Goal: Task Accomplishment & Management: Complete application form

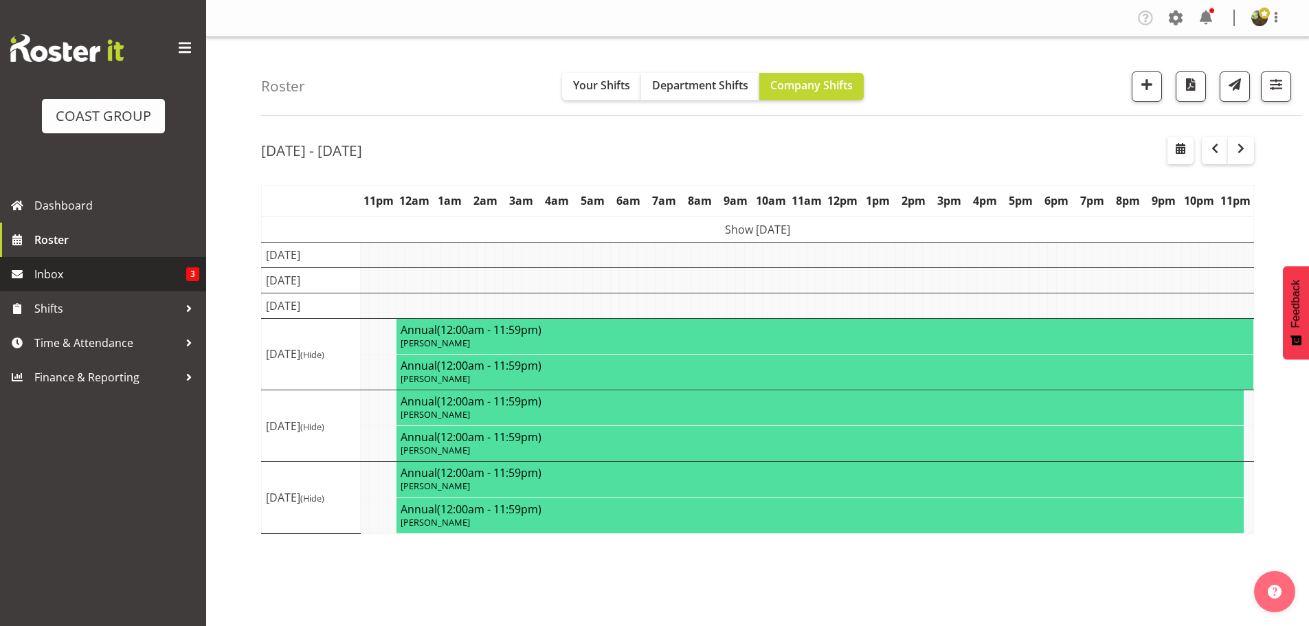
click at [101, 277] on span "Inbox" at bounding box center [110, 274] width 152 height 21
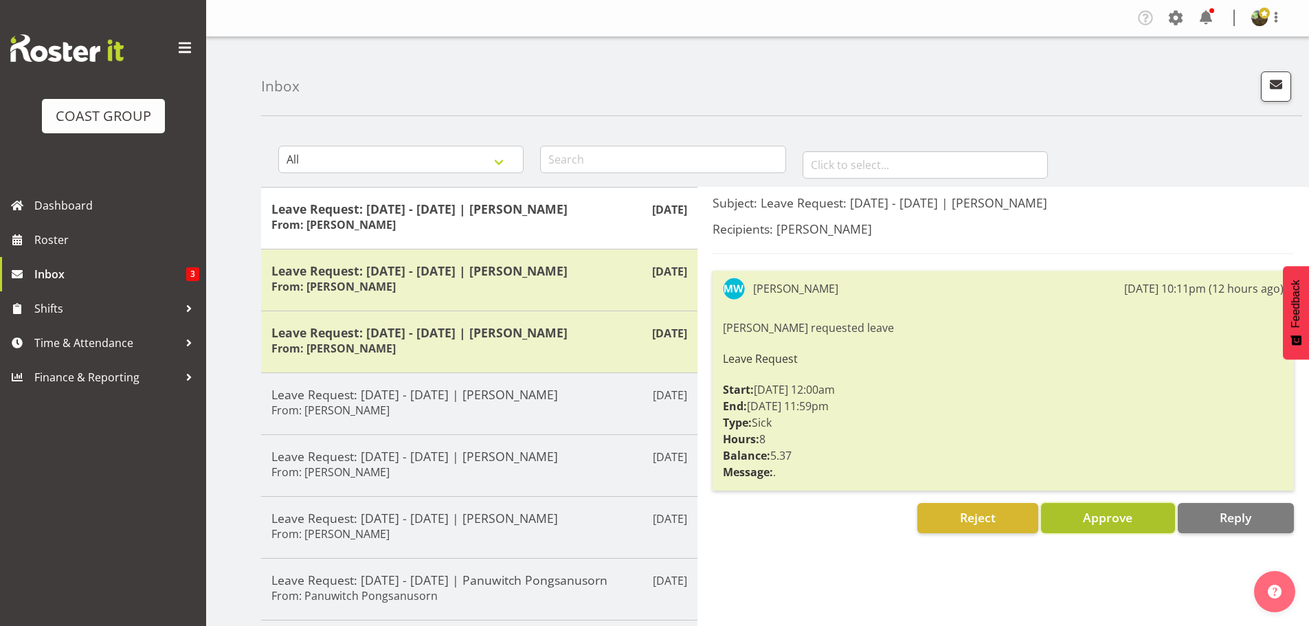
click at [1111, 522] on span "Approve" at bounding box center [1107, 517] width 49 height 16
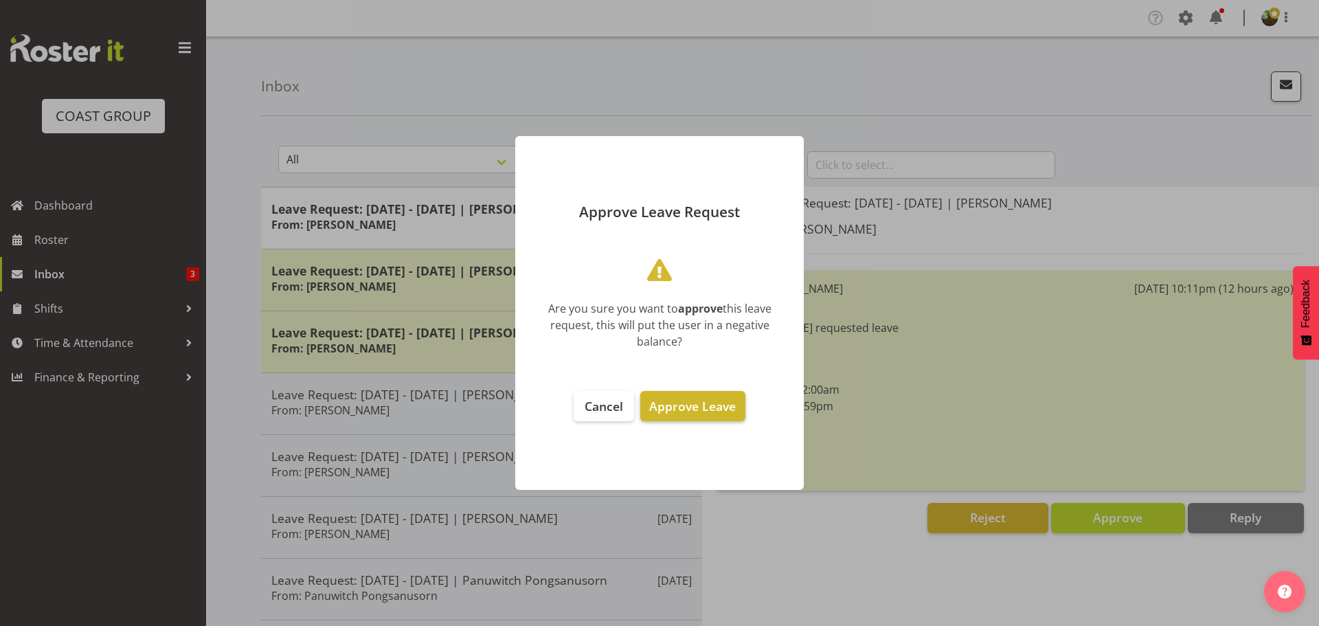
click at [689, 401] on span "Approve Leave" at bounding box center [692, 406] width 87 height 16
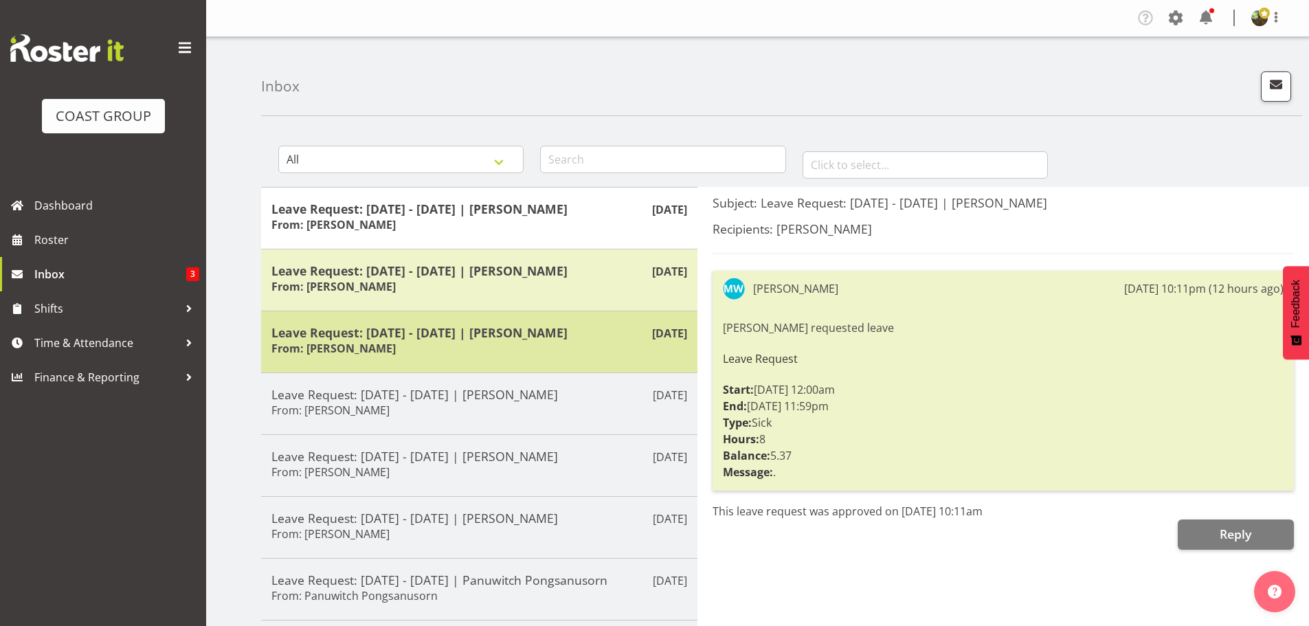
click at [544, 333] on h5 "Leave Request: [DATE] - [DATE] | [PERSON_NAME]" at bounding box center [479, 332] width 416 height 15
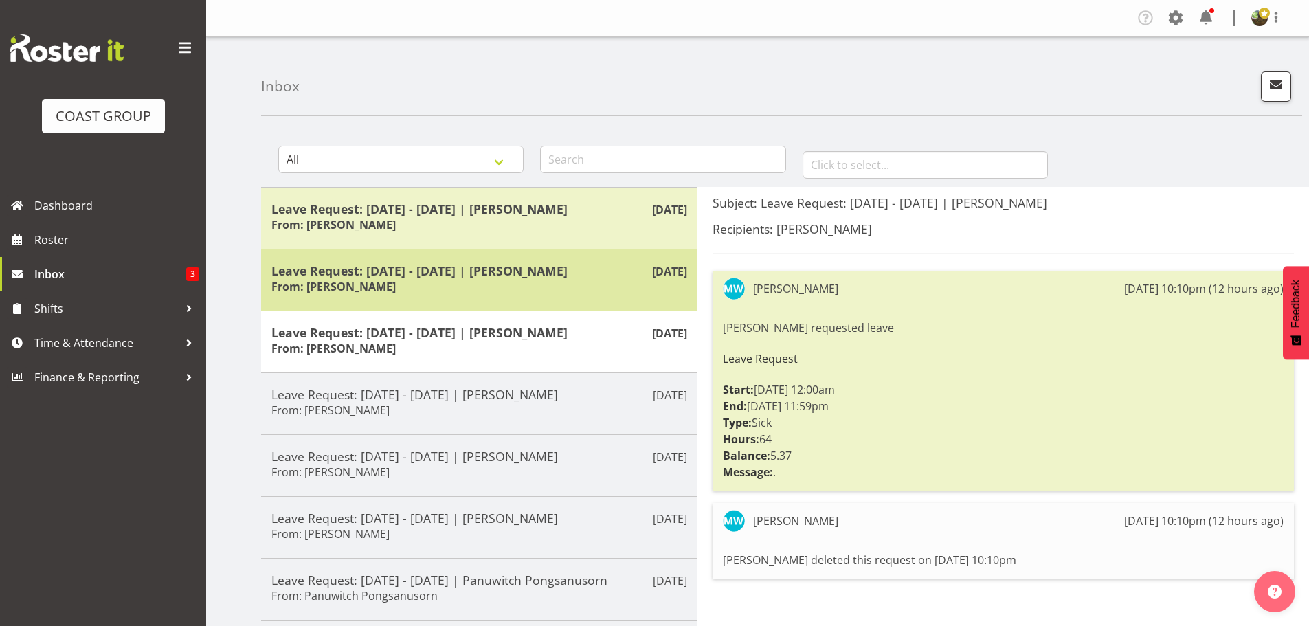
click at [550, 280] on div "Leave Request: [DATE] - [DATE] | [PERSON_NAME] From: [PERSON_NAME]" at bounding box center [479, 280] width 416 height 34
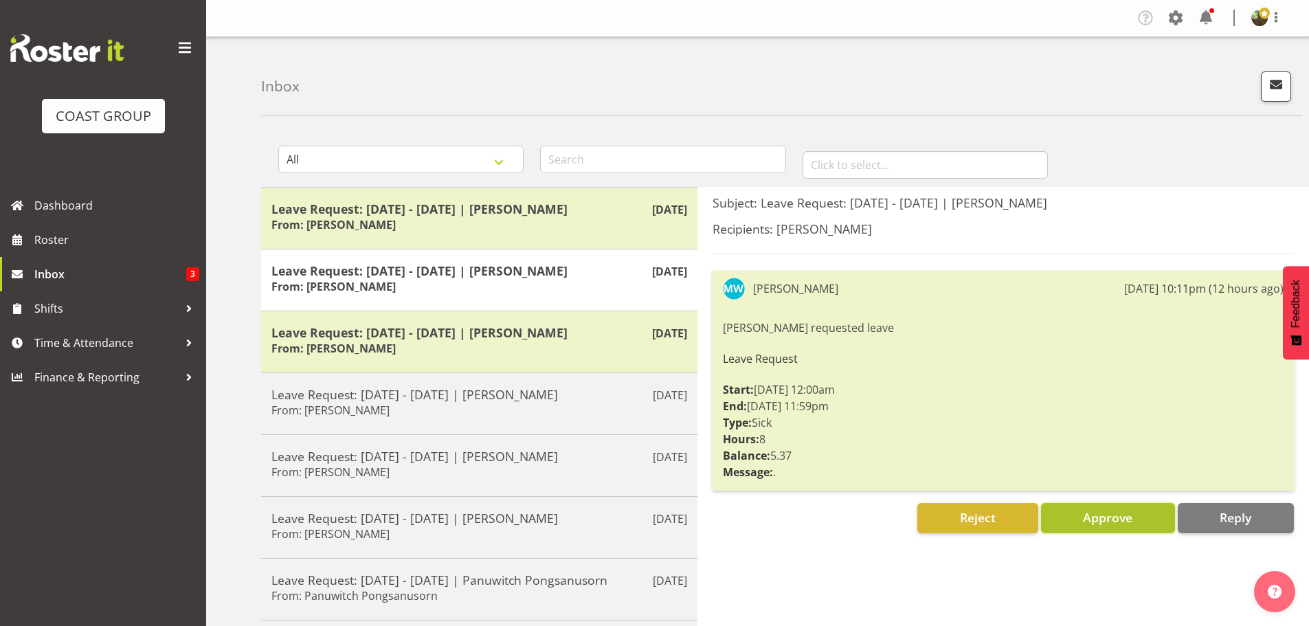
click at [1113, 511] on span "Approve" at bounding box center [1107, 517] width 49 height 16
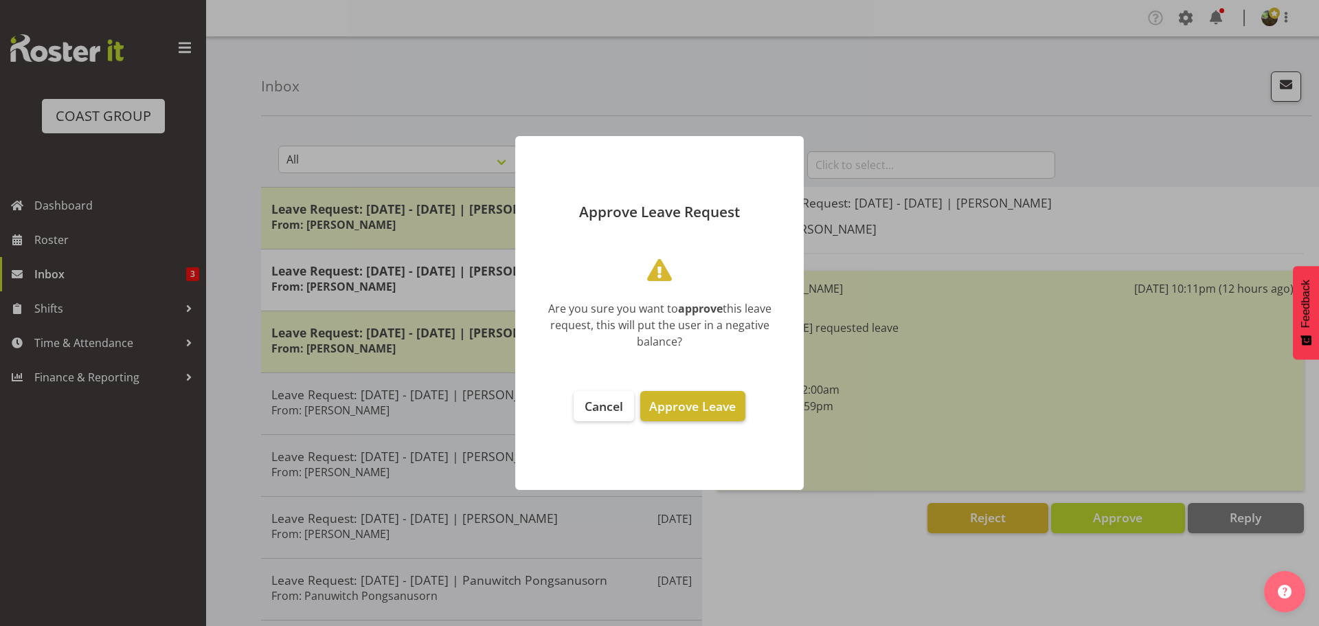
click at [684, 391] on button "Approve Leave" at bounding box center [693, 406] width 104 height 30
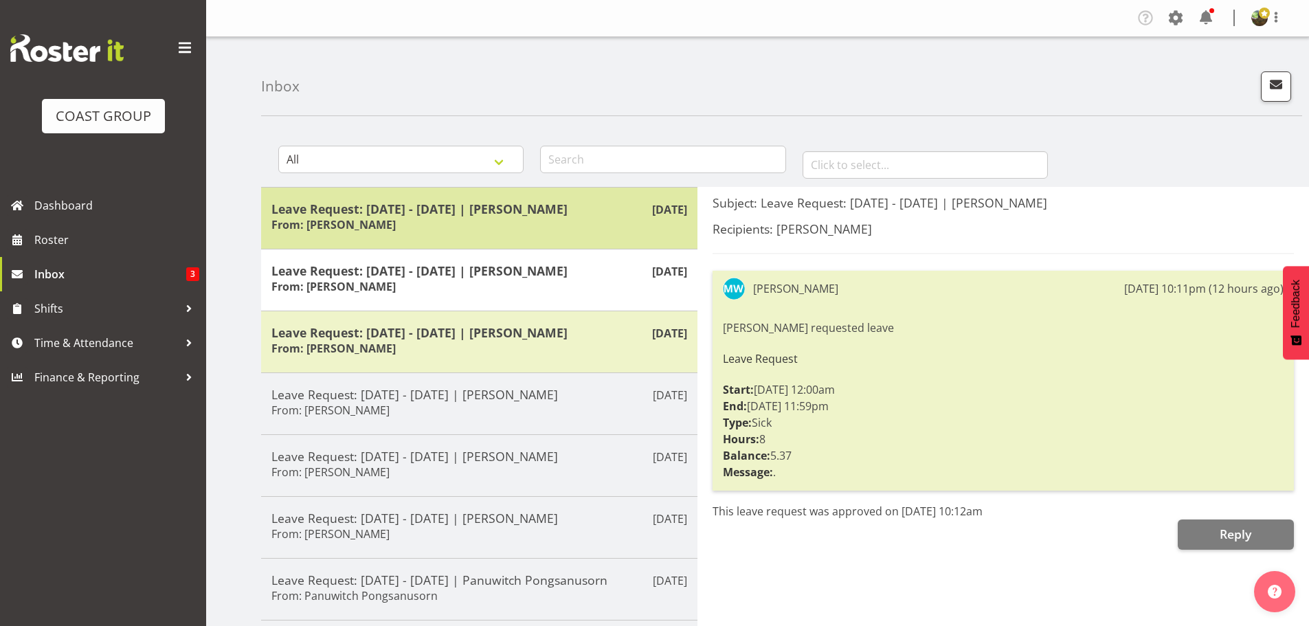
click at [477, 213] on h5 "Leave Request: [DATE] - [DATE] | [PERSON_NAME]" at bounding box center [479, 208] width 416 height 15
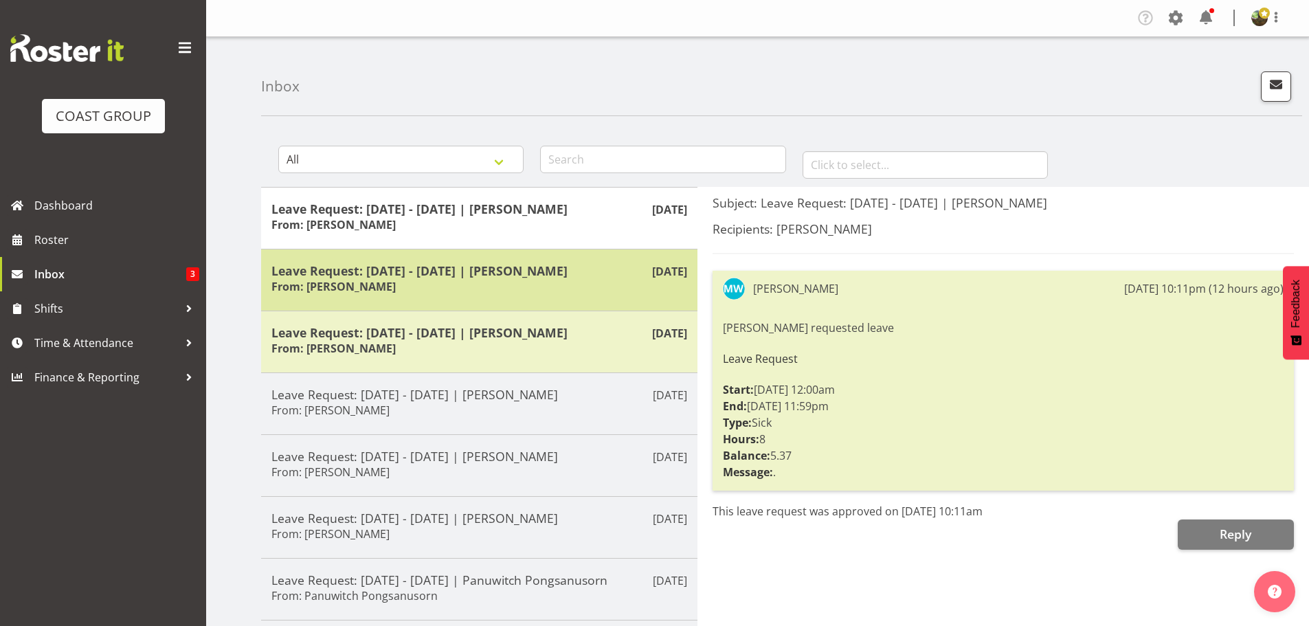
click at [483, 282] on div "Leave Request: [DATE] - [DATE] | [PERSON_NAME] From: [PERSON_NAME]" at bounding box center [479, 280] width 416 height 34
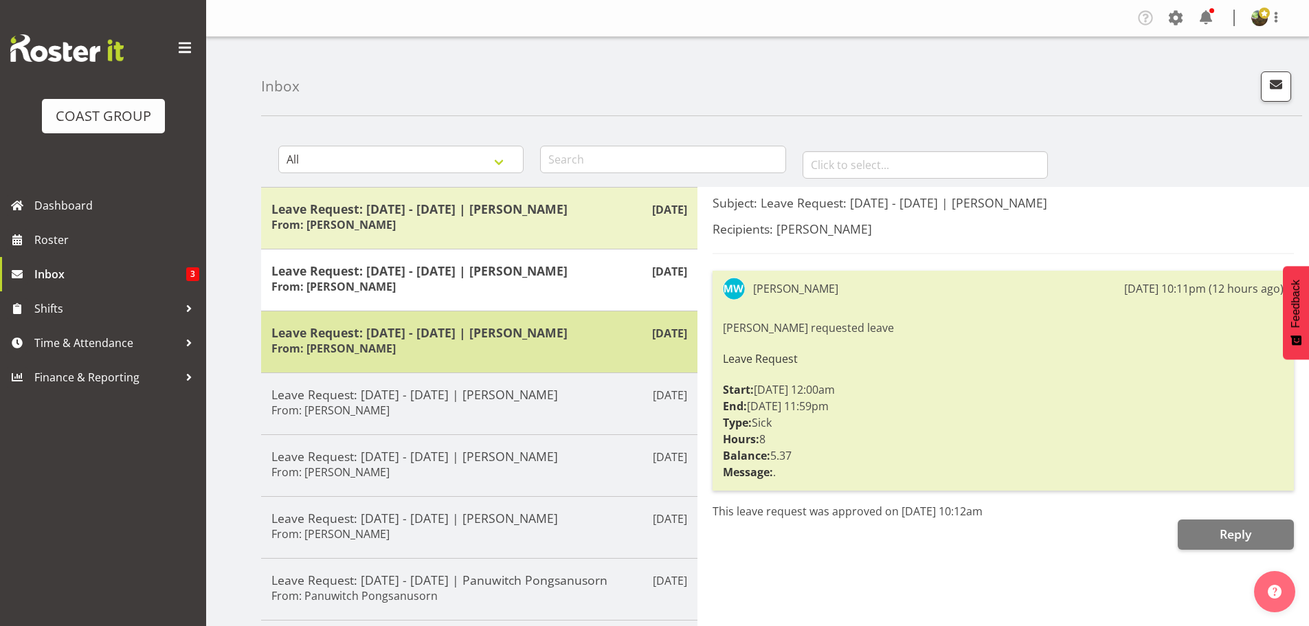
click at [487, 343] on div "Leave Request: [DATE] - [DATE] | [PERSON_NAME] From: [PERSON_NAME]" at bounding box center [479, 342] width 416 height 34
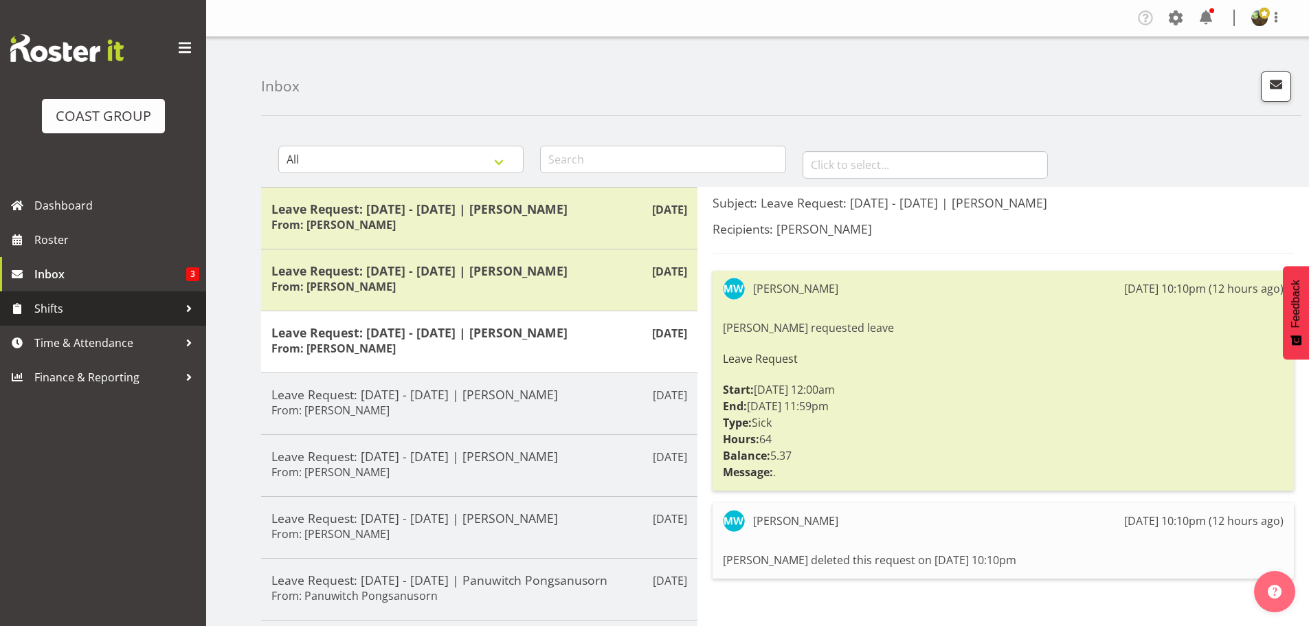
click at [120, 305] on span "Shifts" at bounding box center [106, 308] width 144 height 21
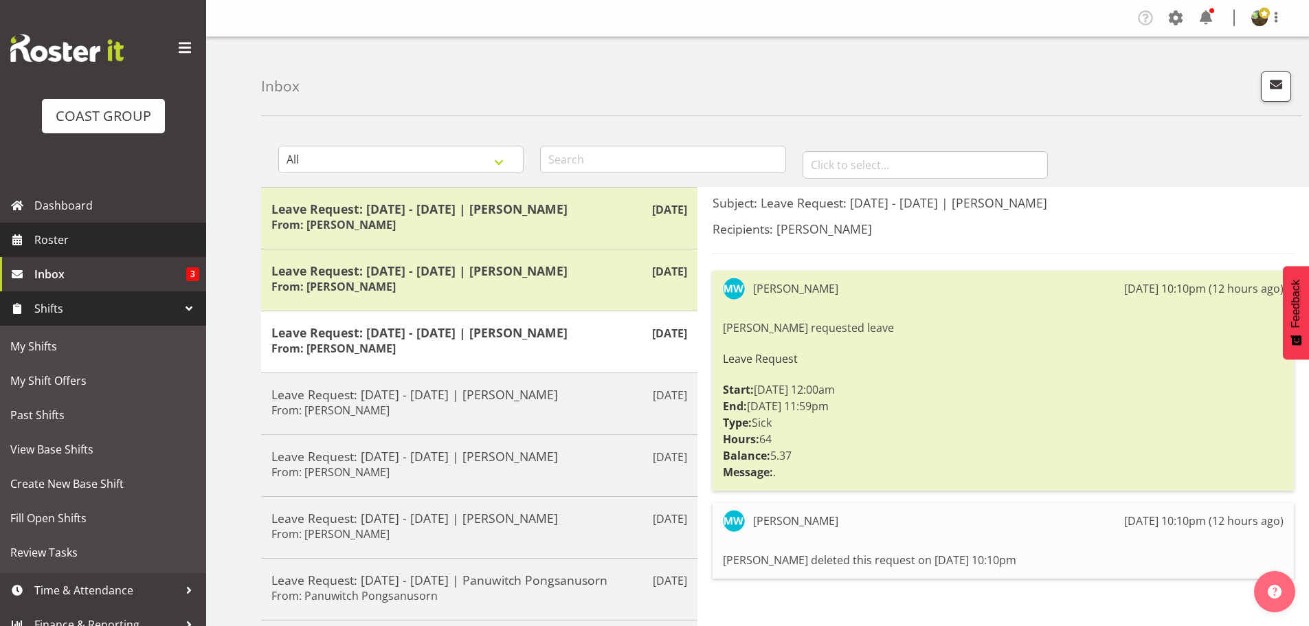
click at [108, 243] on span "Roster" at bounding box center [116, 240] width 165 height 21
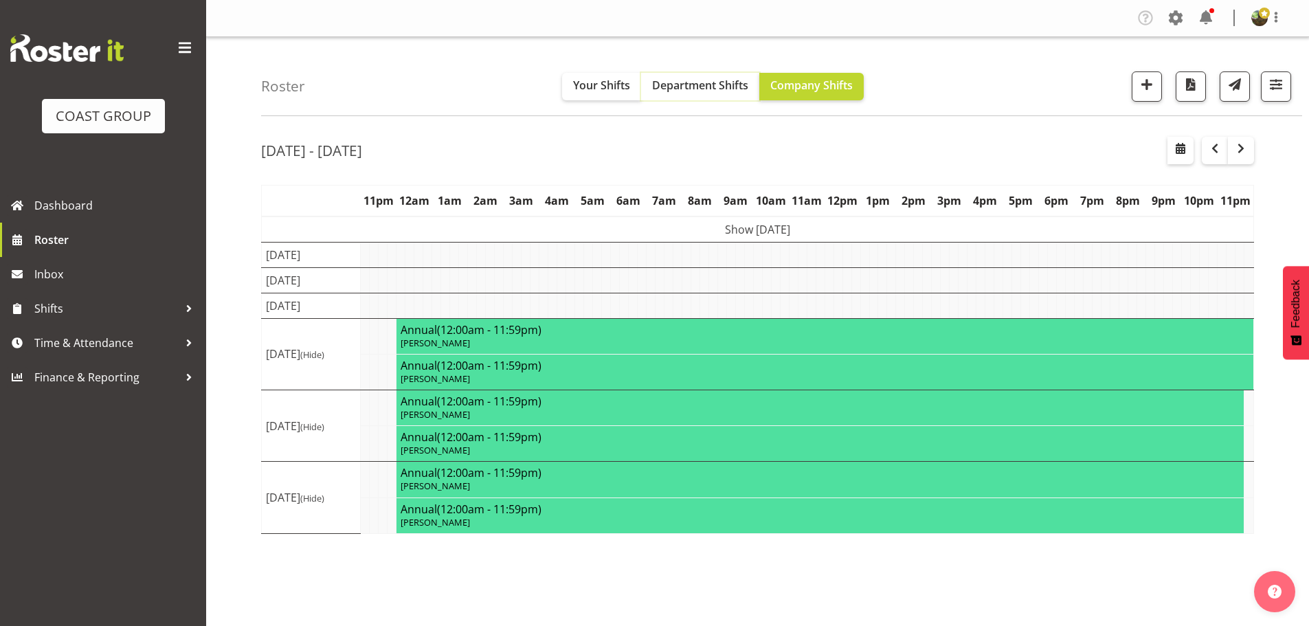
click at [685, 95] on button "Department Shifts" at bounding box center [700, 86] width 118 height 27
click at [192, 57] on span at bounding box center [185, 48] width 22 height 22
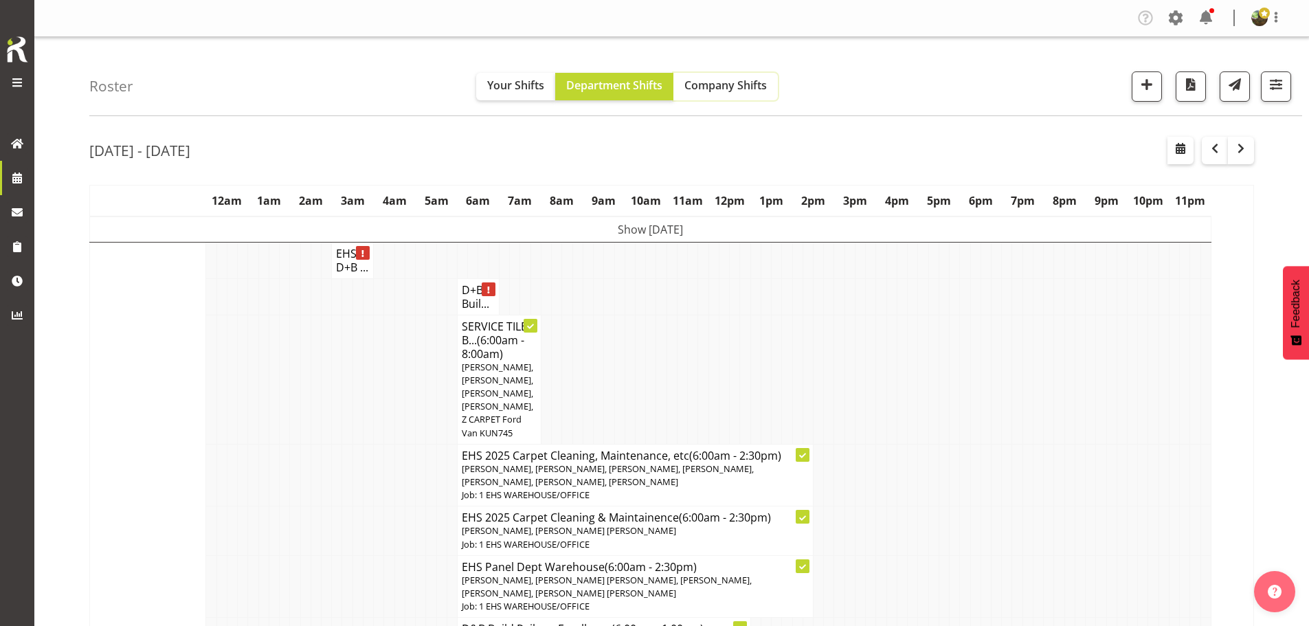
click at [700, 84] on span "Company Shifts" at bounding box center [725, 85] width 82 height 15
click at [616, 79] on span "Department Shifts" at bounding box center [614, 85] width 96 height 15
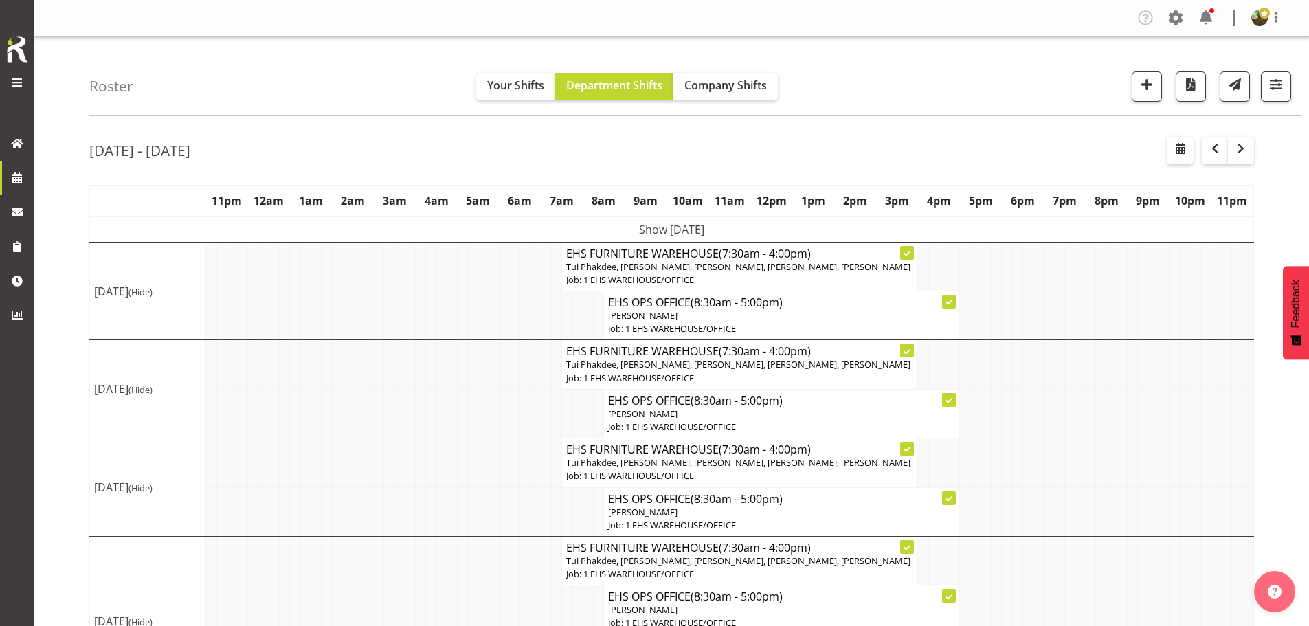
click at [755, 232] on td "Show Mon 11th Aug 2025" at bounding box center [672, 229] width 1164 height 26
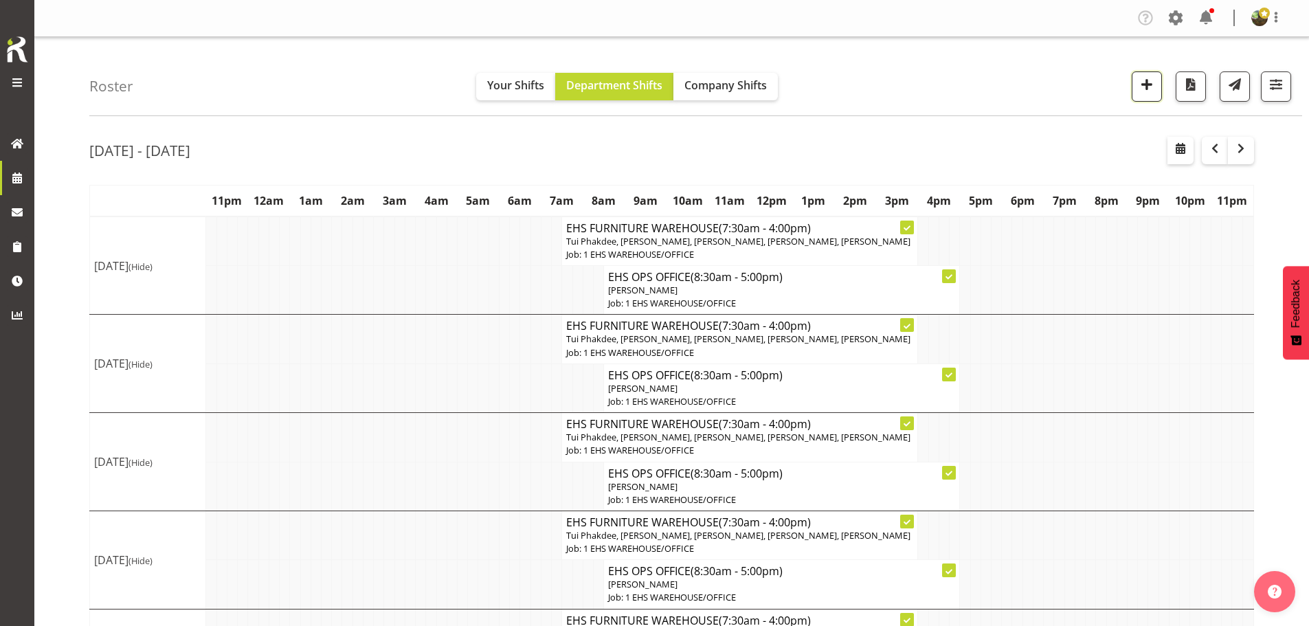
click at [1143, 84] on span "button" at bounding box center [1147, 85] width 18 height 18
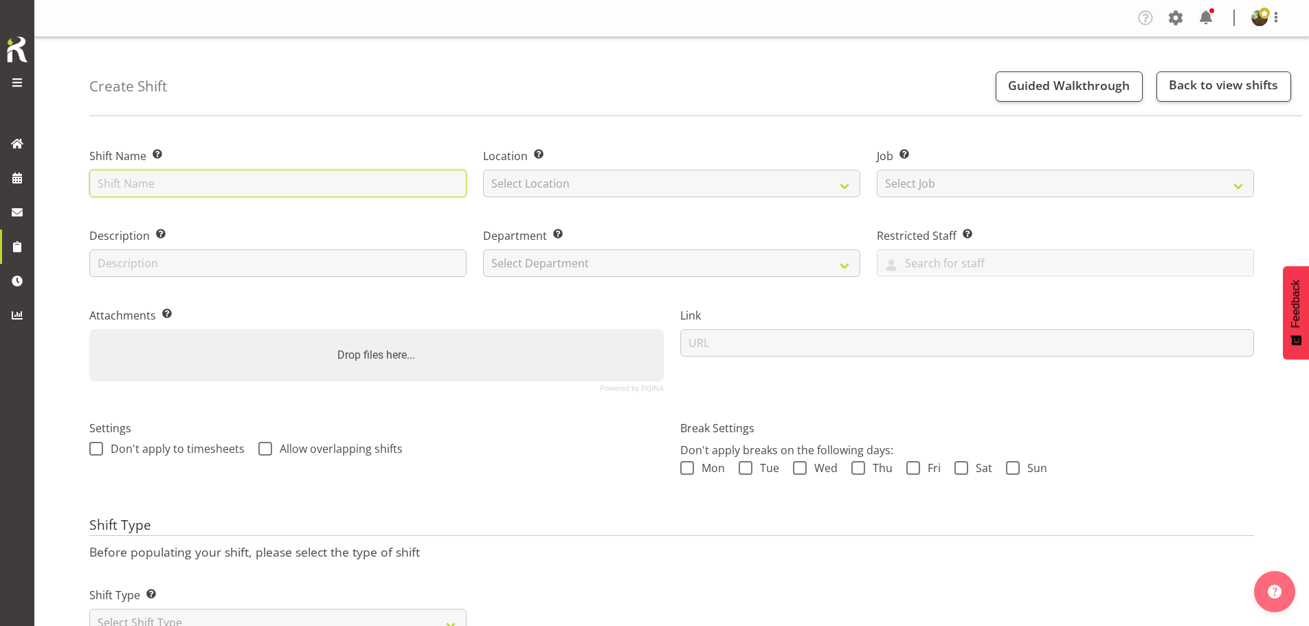
click at [312, 188] on input "text" at bounding box center [277, 183] width 377 height 27
type input "Install - FST Media"
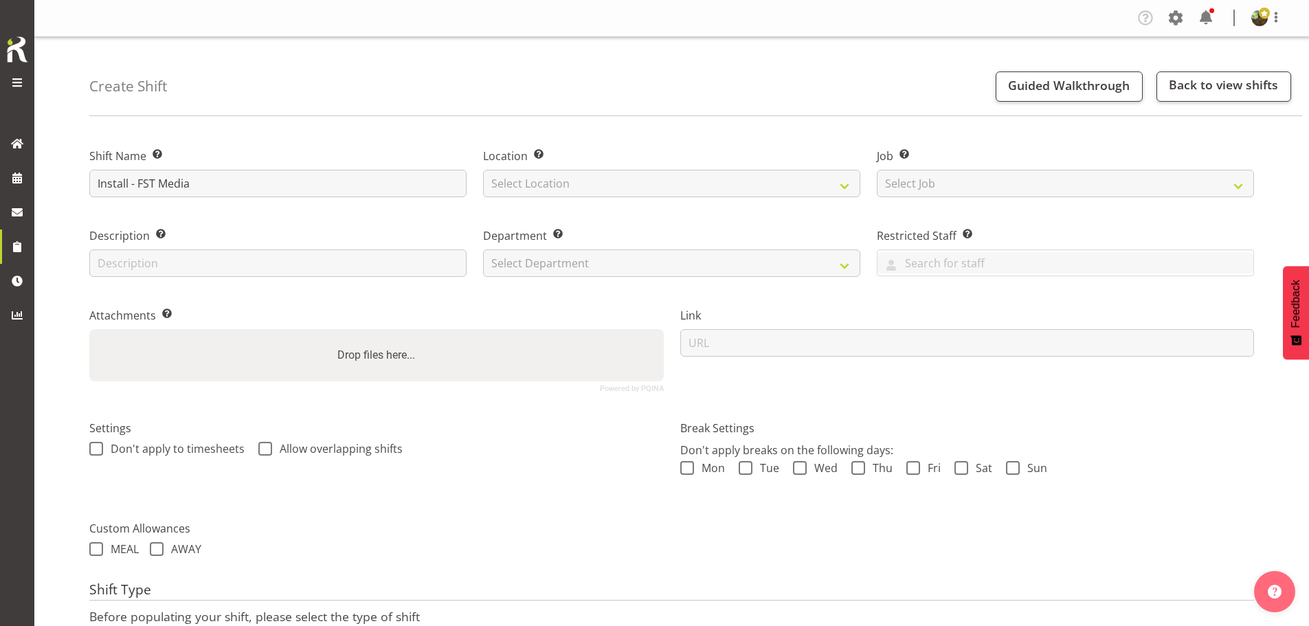
click at [656, 201] on div "Location Enter the location where the shift will occur. Select Location EHS RYM…" at bounding box center [672, 169] width 394 height 80
click at [653, 188] on select "Select Location EHS RYMER" at bounding box center [671, 183] width 377 height 27
select select "35"
click at [483, 170] on select "Select Location EHS RYMER" at bounding box center [671, 183] width 377 height 27
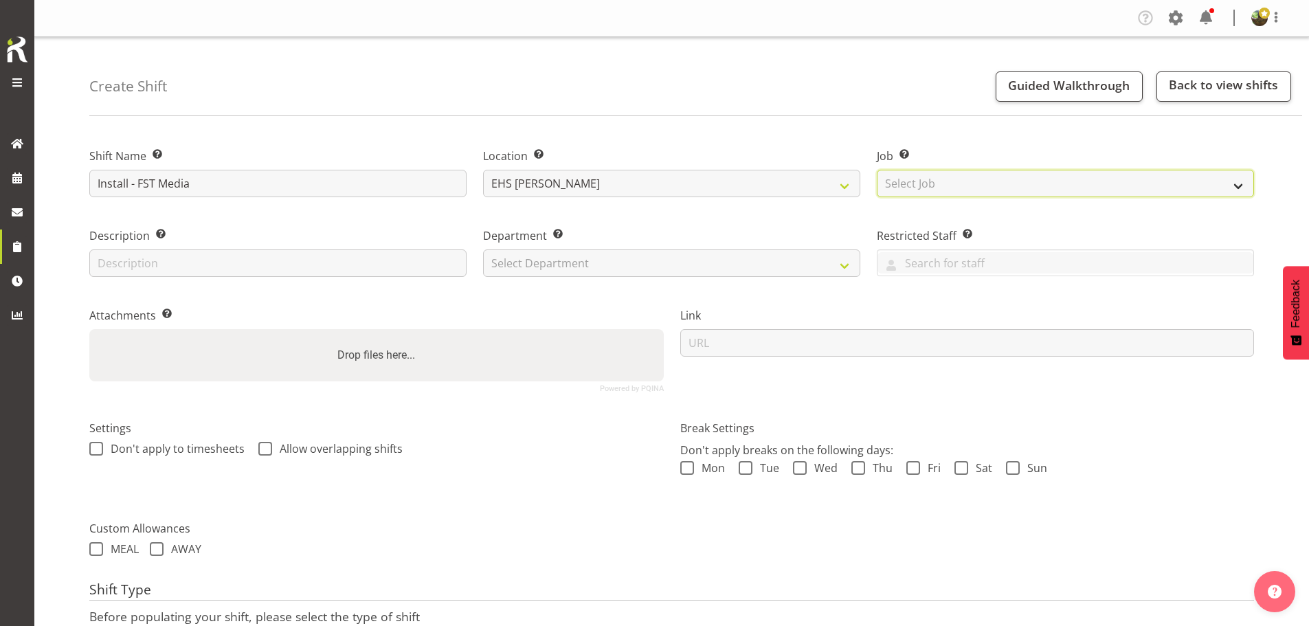
click at [993, 190] on select "Select Job Create new job 1 Carlton Events 1 Carlton Hamilton 1 Carlton Welling…" at bounding box center [1065, 183] width 377 height 27
select select "10200"
click at [877, 170] on select "Select Job Create new job 1 Carlton Events 1 Carlton Hamilton 1 Carlton Welling…" at bounding box center [1065, 183] width 377 height 27
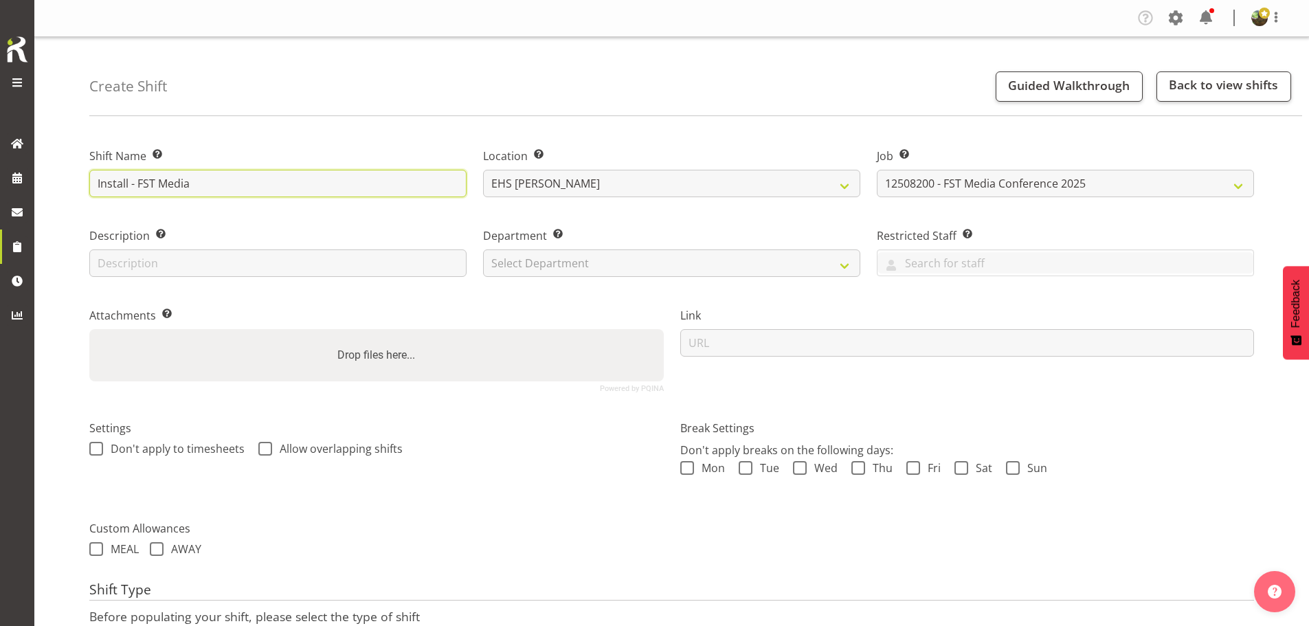
click at [312, 180] on input "Install - FST Media" at bounding box center [277, 183] width 377 height 27
type input "Install - FST Media 2025"
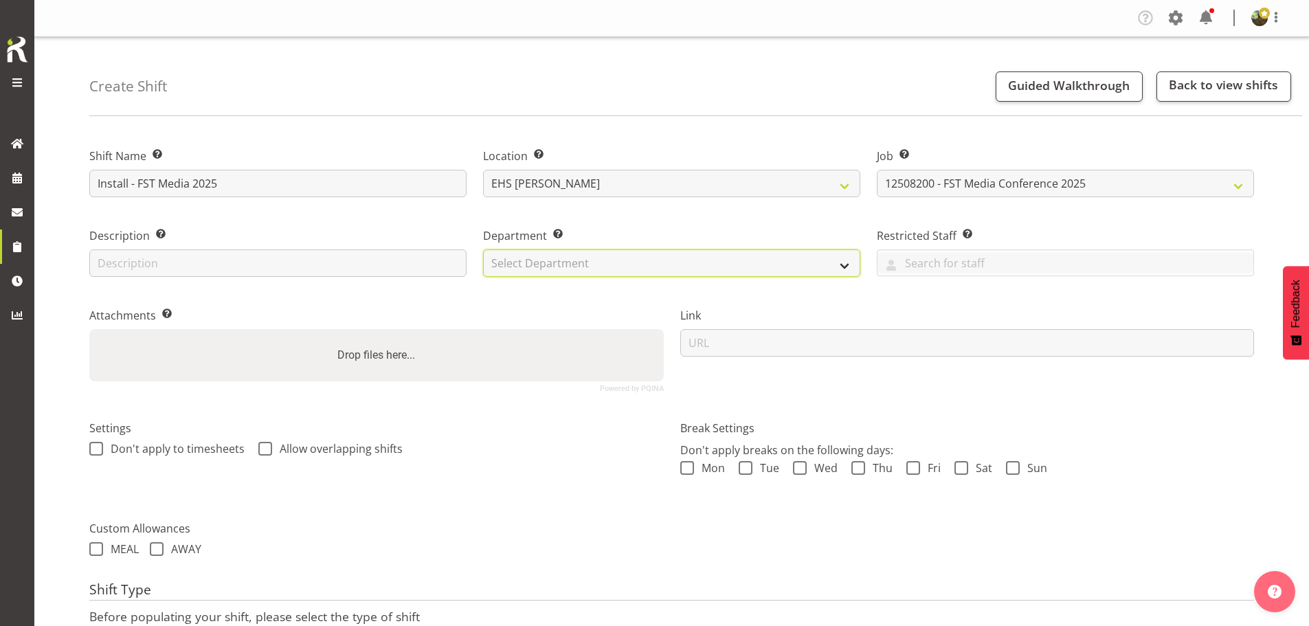
click at [662, 271] on select "Select Department EHS AKL FURNITURE" at bounding box center [671, 262] width 377 height 27
select select "38"
click at [483, 249] on select "Select Department EHS AKL FURNITURE" at bounding box center [671, 262] width 377 height 27
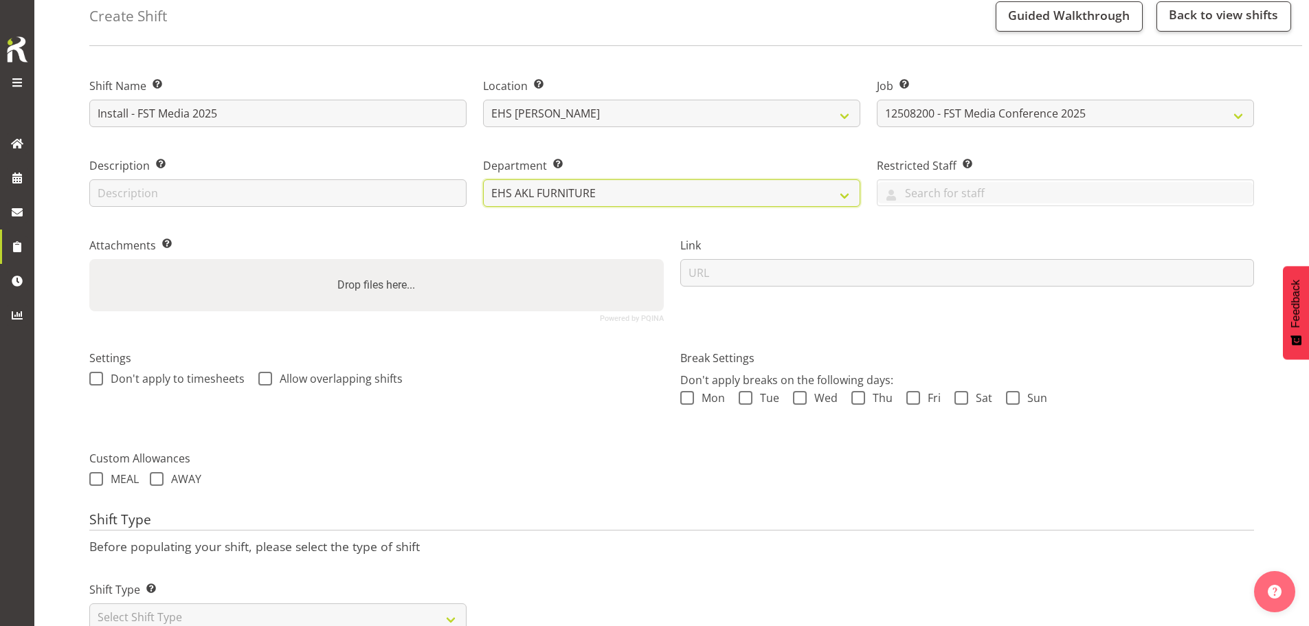
scroll to position [118, 0]
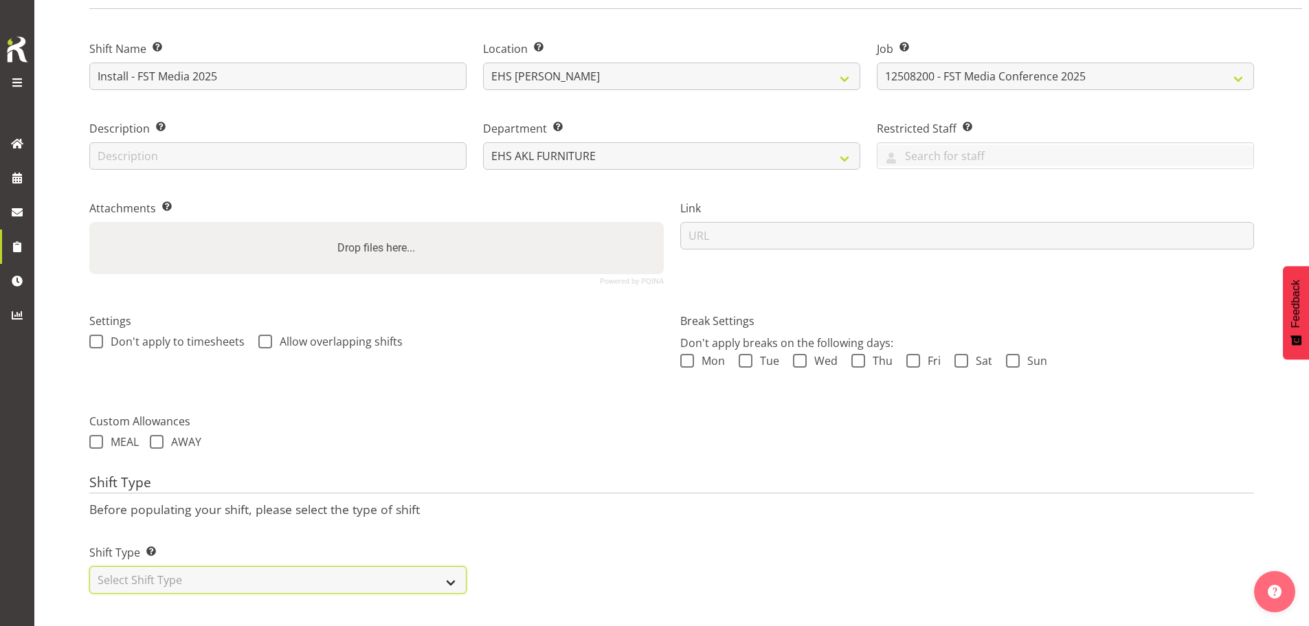
click at [320, 566] on select "Select Shift Type One Off Shift Recurring Shift Rotating Shift" at bounding box center [277, 579] width 377 height 27
select select "one_off"
click at [89, 566] on select "Select Shift Type One Off Shift Recurring Shift Rotating Shift" at bounding box center [277, 579] width 377 height 27
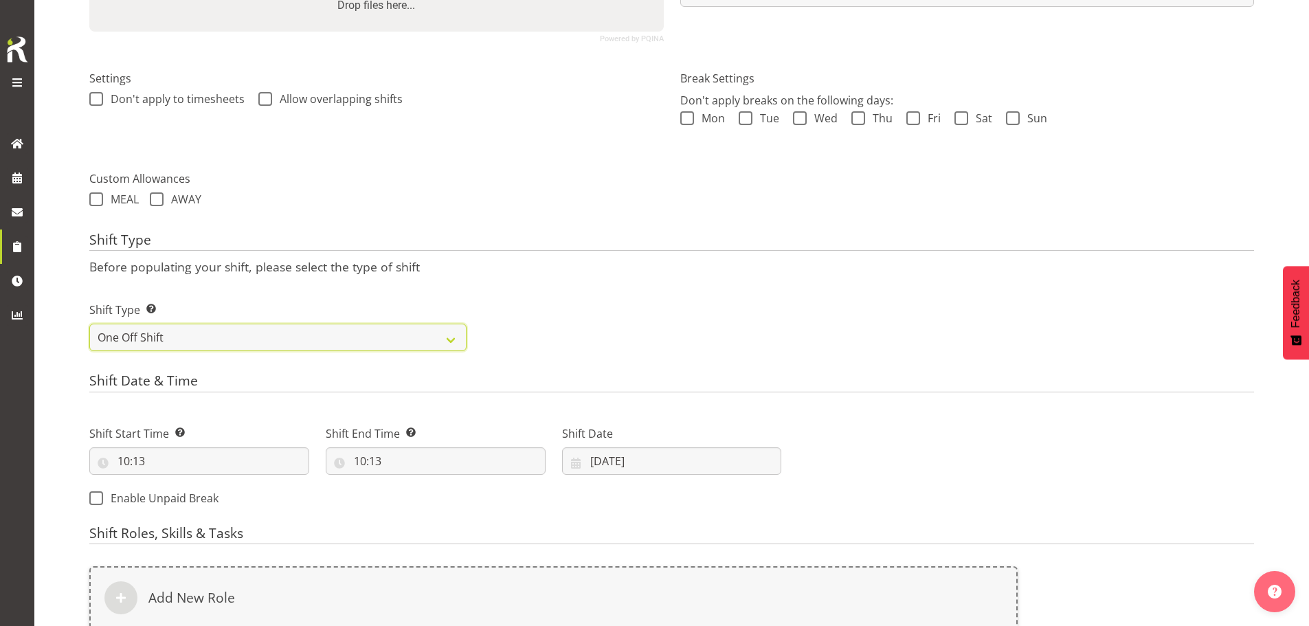
scroll to position [392, 0]
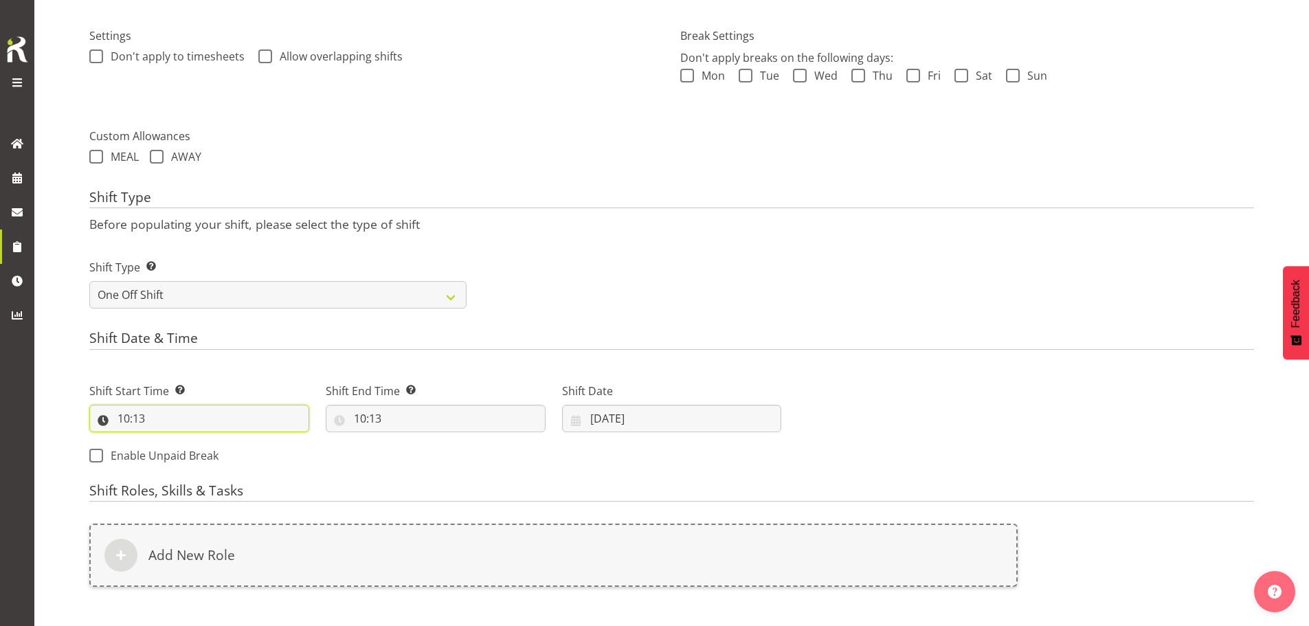
click at [144, 412] on input "10:13" at bounding box center [199, 418] width 220 height 27
click at [180, 454] on select "00 01 02 03 04 05 06 07 08 09 10 11 12 13 14 15 16 17 18 19 20 21 22 23" at bounding box center [183, 454] width 31 height 27
select select "7"
click at [168, 441] on select "00 01 02 03 04 05 06 07 08 09 10 11 12 13 14 15 16 17 18 19 20 21 22 23" at bounding box center [183, 454] width 31 height 27
type input "07:13"
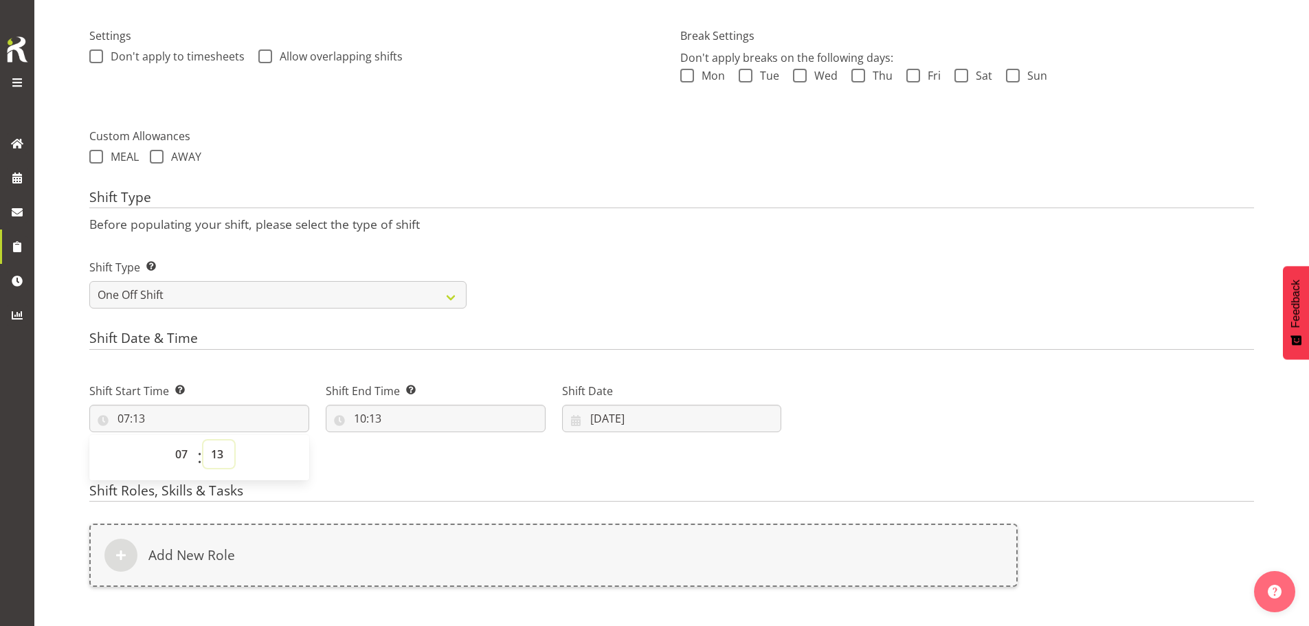
click at [216, 456] on select "00 01 02 03 04 05 06 07 08 09 10 11 12 13 14 15 16 17 18 19 20 21 22 23 24 25 2…" at bounding box center [218, 454] width 31 height 27
select select "30"
click at [203, 441] on select "00 01 02 03 04 05 06 07 08 09 10 11 12 13 14 15 16 17 18 19 20 21 22 23 24 25 2…" at bounding box center [218, 454] width 31 height 27
type input "07:30"
click at [381, 423] on input "10:13" at bounding box center [436, 418] width 220 height 27
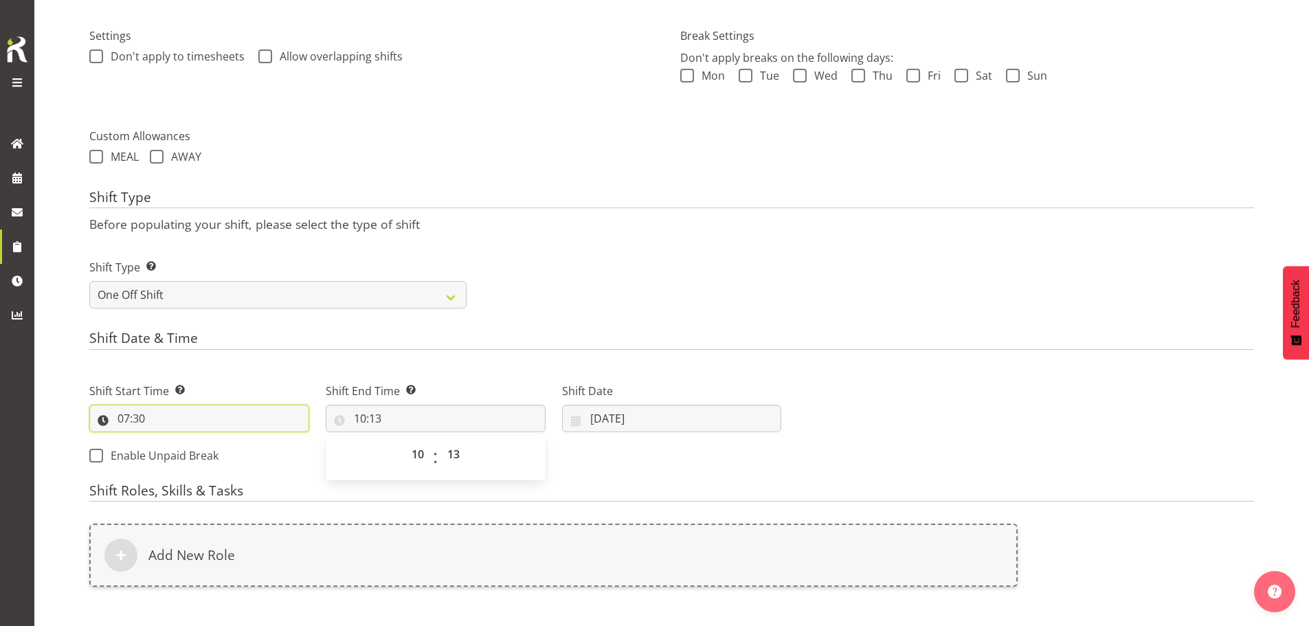
click at [139, 419] on input "07:30" at bounding box center [199, 418] width 220 height 27
click at [216, 454] on select "00 01 02 03 04 05 06 07 08 09 10 11 12 13 14 15 16 17 18 19 20 21 22 23 24 25 2…" at bounding box center [218, 454] width 31 height 27
click at [385, 465] on div "Shift Start Time Set the time of the day you wish this shift to start 07:30 00 …" at bounding box center [435, 419] width 709 height 111
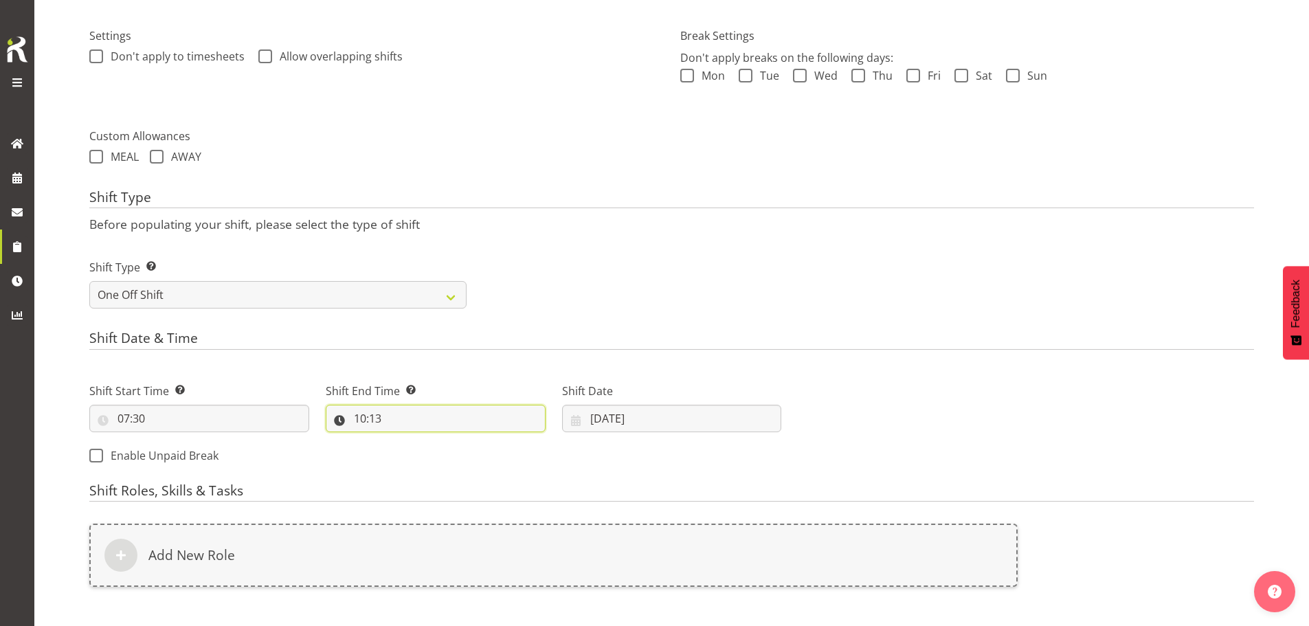
click at [379, 417] on input "10:13" at bounding box center [436, 418] width 220 height 27
click at [415, 453] on select "00 01 02 03 04 05 06 07 08 09 10 11 12 13 14 15 16 17 18 19 20 21 22 23" at bounding box center [419, 454] width 31 height 27
click at [404, 441] on select "00 01 02 03 04 05 06 07 08 09 10 11 12 13 14 15 16 17 18 19 20 21 22 23" at bounding box center [419, 454] width 31 height 27
click at [447, 447] on select "00 01 02 03 04 05 06 07 08 09 10 11 12 13 14 15 16 17 18 19 20 21 22 23 24 25 2…" at bounding box center [455, 454] width 31 height 27
select select "0"
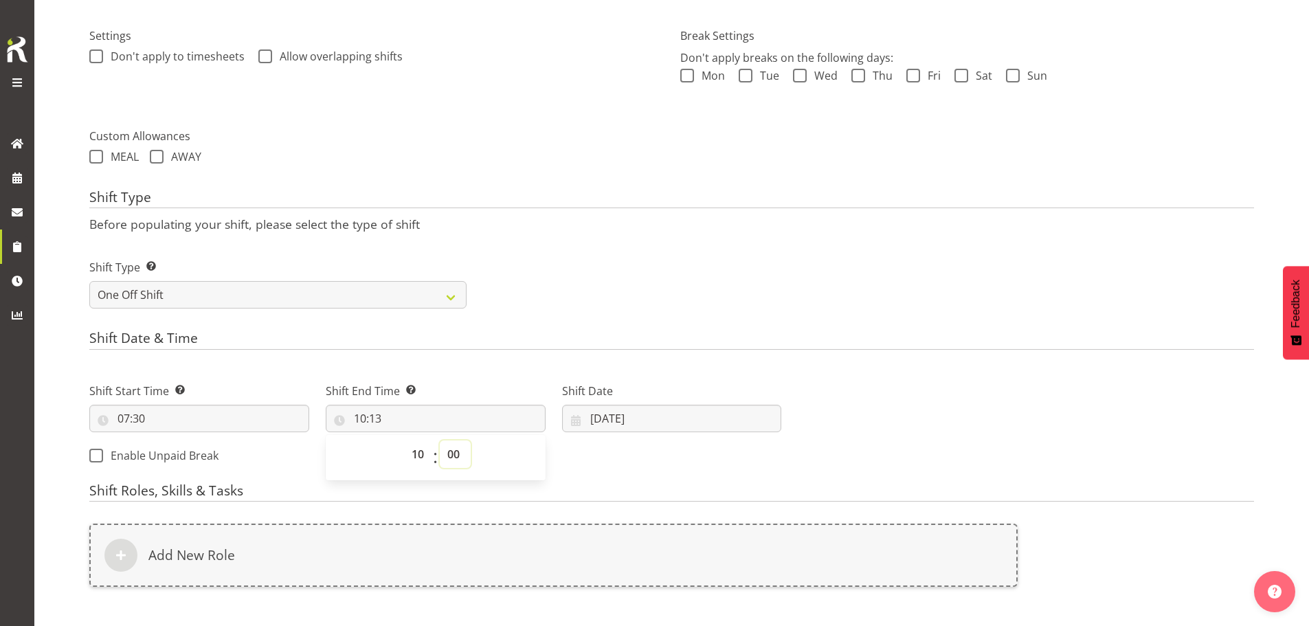
click at [440, 441] on select "00 01 02 03 04 05 06 07 08 09 10 11 12 13 14 15 16 17 18 19 20 21 22 23 24 25 2…" at bounding box center [455, 454] width 31 height 27
type input "10:00"
click at [625, 418] on input "12/08/2025" at bounding box center [672, 418] width 220 height 27
click at [619, 581] on span "11" at bounding box center [616, 581] width 11 height 13
type input "11/08/2025"
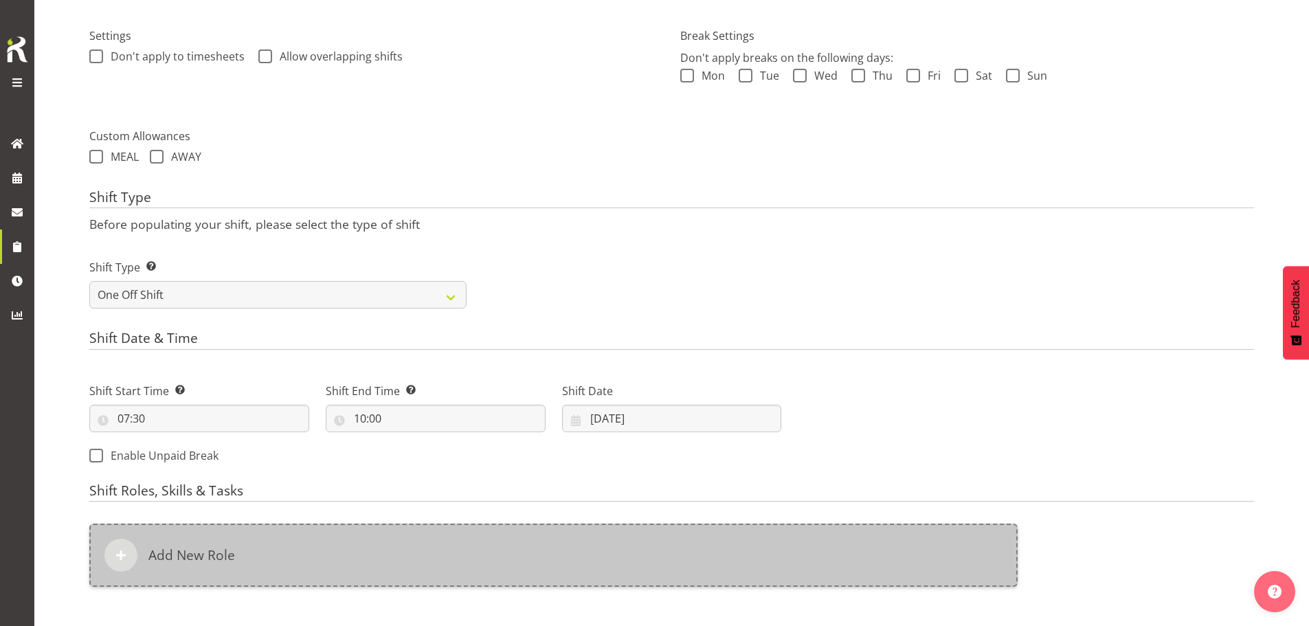
click at [497, 544] on div "Add New Role" at bounding box center [553, 555] width 928 height 63
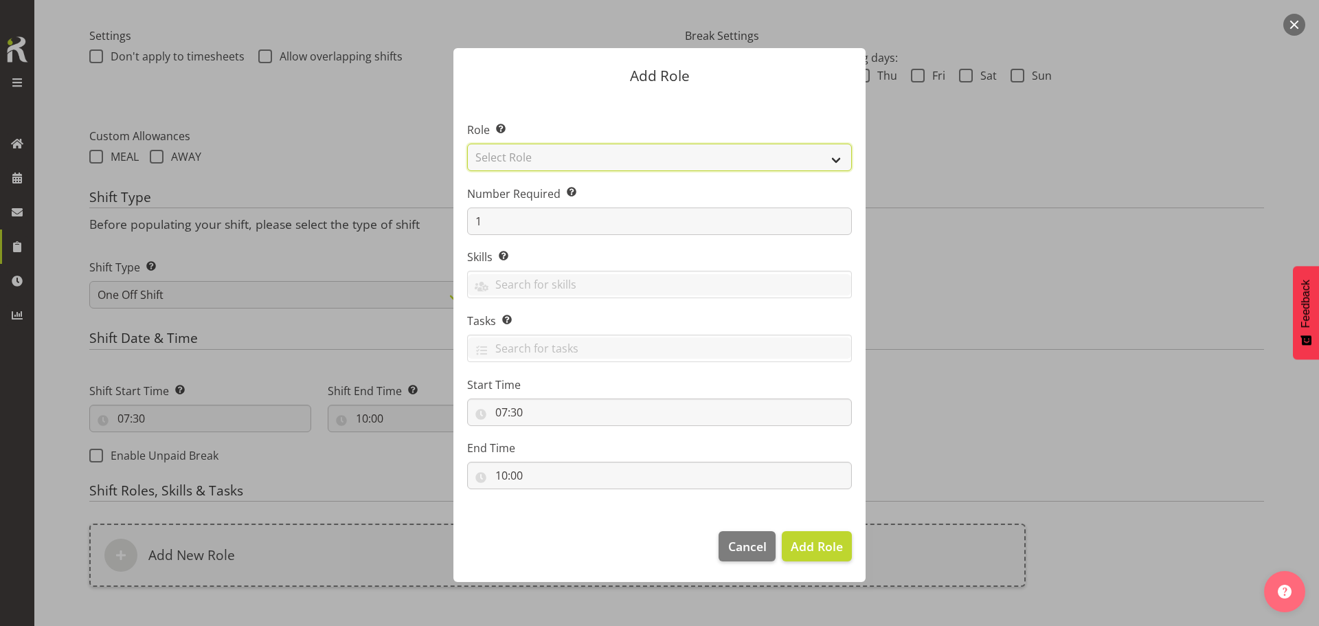
click at [649, 162] on select "Select Role ACCOUNT MANAGER ACCOUNT MANAGER DW ACCOUNTS AKL DIANNA VEHICLES AKL…" at bounding box center [659, 157] width 385 height 27
select select "189"
click at [467, 144] on select "Select Role ACCOUNT MANAGER ACCOUNT MANAGER DW ACCOUNTS AKL DIANNA VEHICLES AKL…" at bounding box center [659, 157] width 385 height 27
drag, startPoint x: 843, startPoint y: 564, endPoint x: 825, endPoint y: 556, distance: 20.0
click at [843, 564] on footer "Cancel Add Role" at bounding box center [660, 549] width 412 height 65
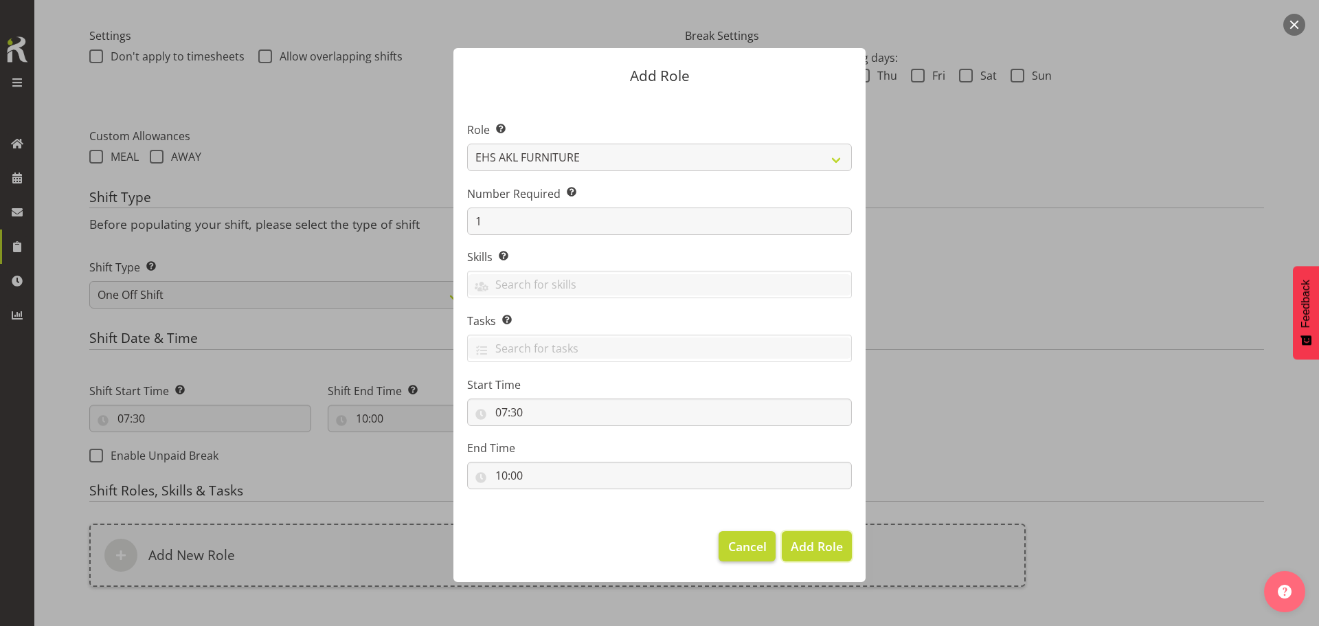
drag, startPoint x: 818, startPoint y: 550, endPoint x: 745, endPoint y: 561, distance: 74.3
click at [817, 550] on span "Add Role" at bounding box center [817, 546] width 52 height 16
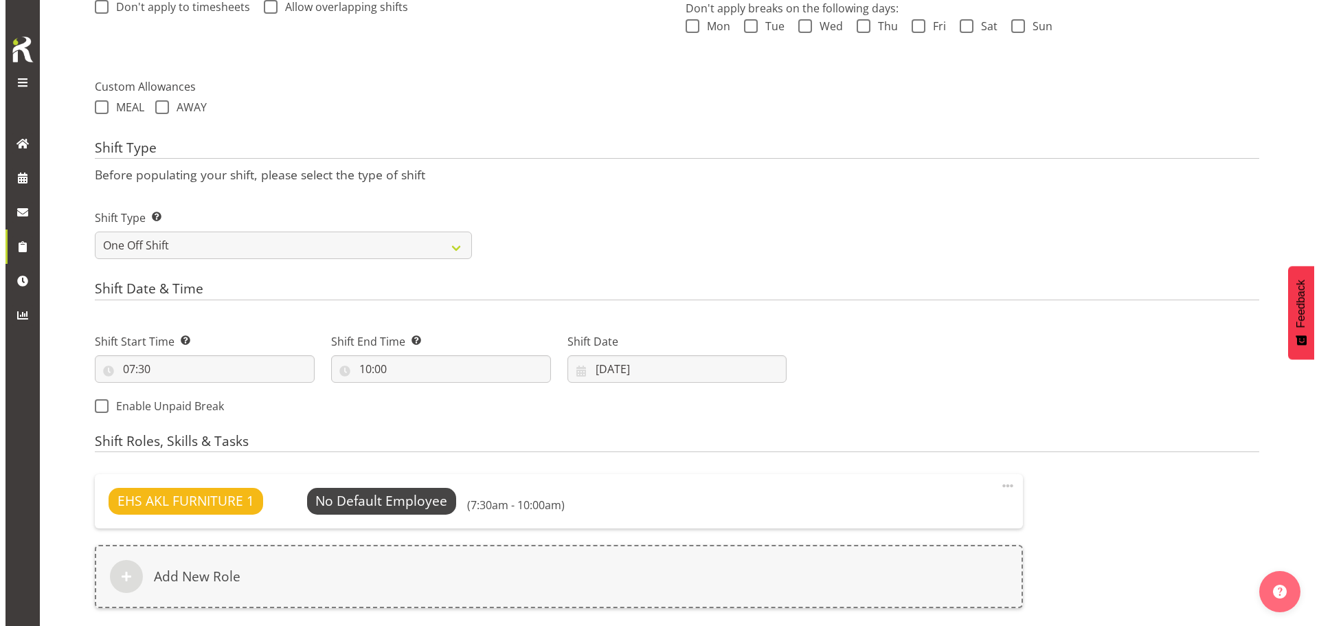
scroll to position [629, 0]
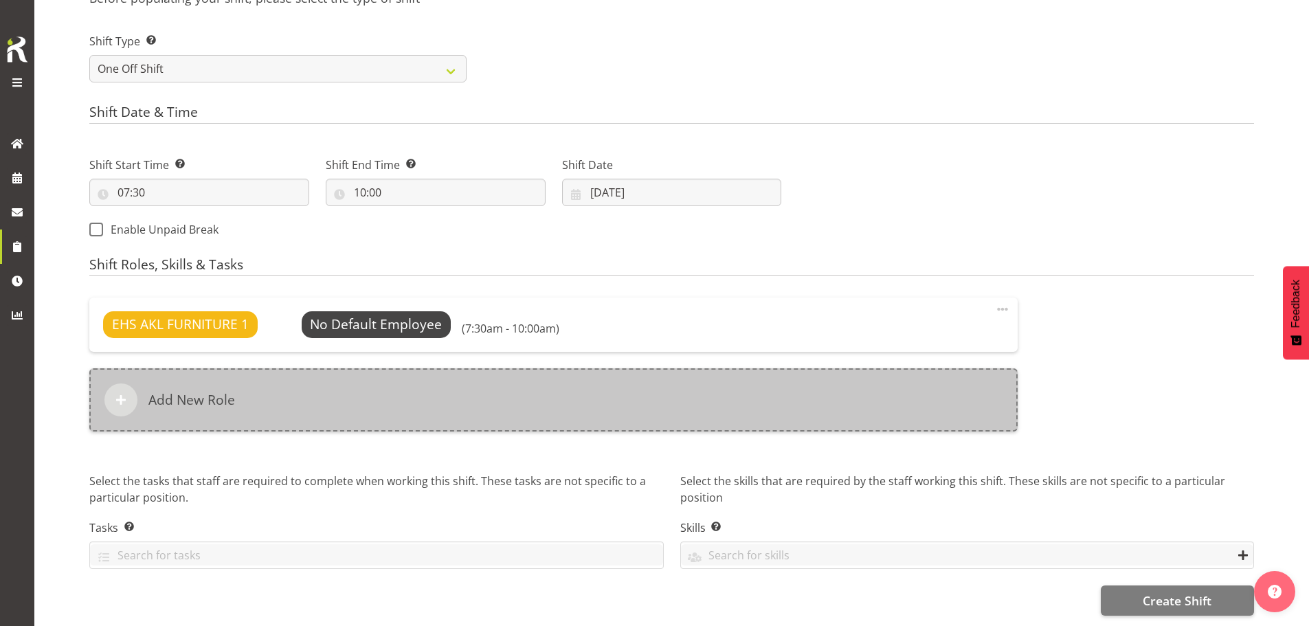
click at [506, 406] on div "Add New Role" at bounding box center [553, 399] width 928 height 63
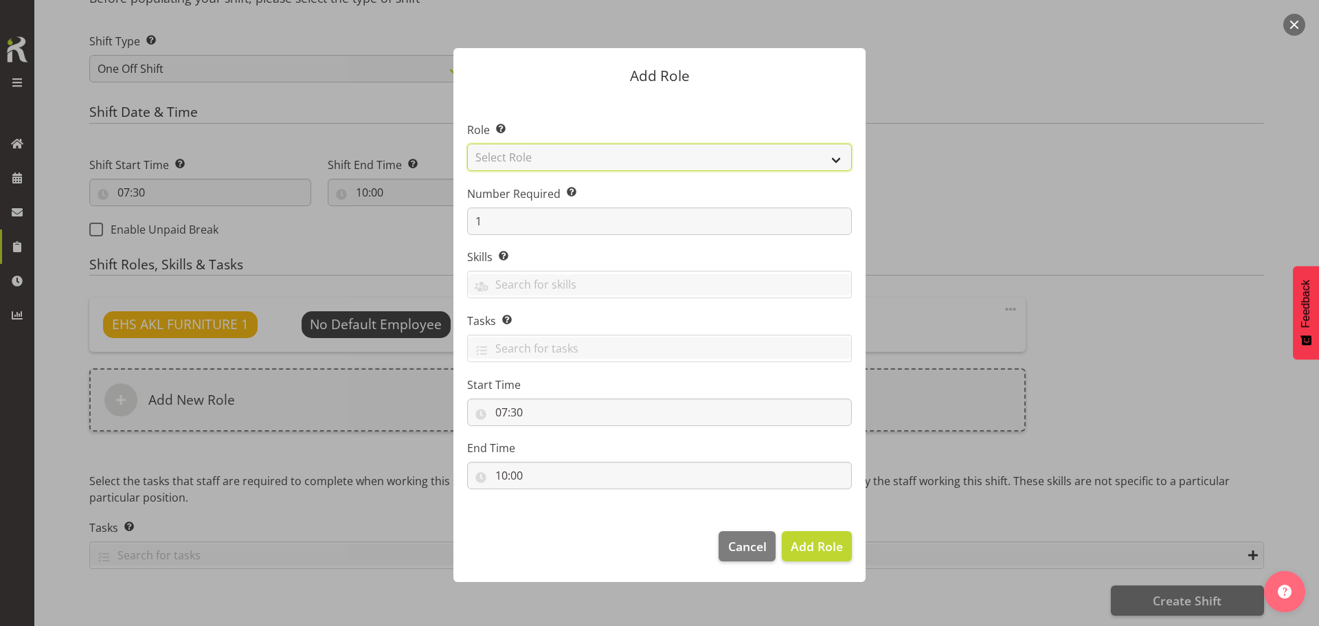
click at [599, 159] on select "Select Role ACCOUNT MANAGER ACCOUNT MANAGER DW ACCOUNTS AKL DIANNA VEHICLES AKL…" at bounding box center [659, 157] width 385 height 27
select select "193"
click at [467, 144] on select "Select Role ACCOUNT MANAGER ACCOUNT MANAGER DW ACCOUNTS AKL DIANNA VEHICLES AKL…" at bounding box center [659, 157] width 385 height 27
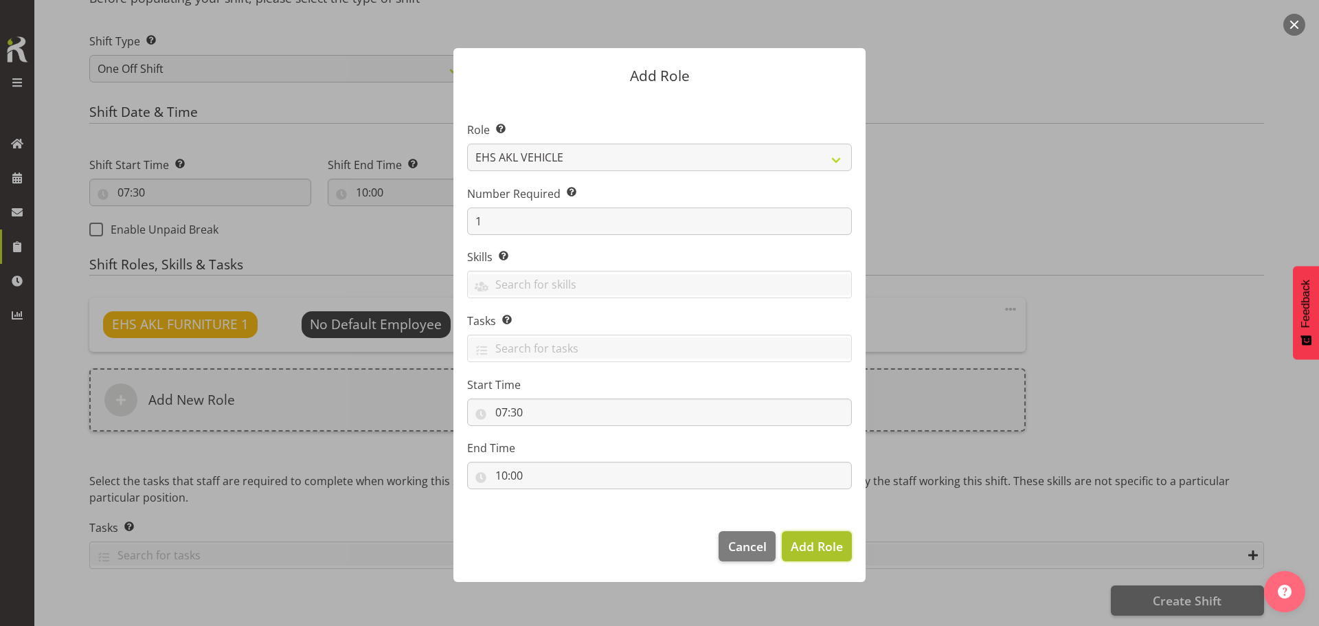
click at [804, 550] on span "Add Role" at bounding box center [817, 546] width 52 height 16
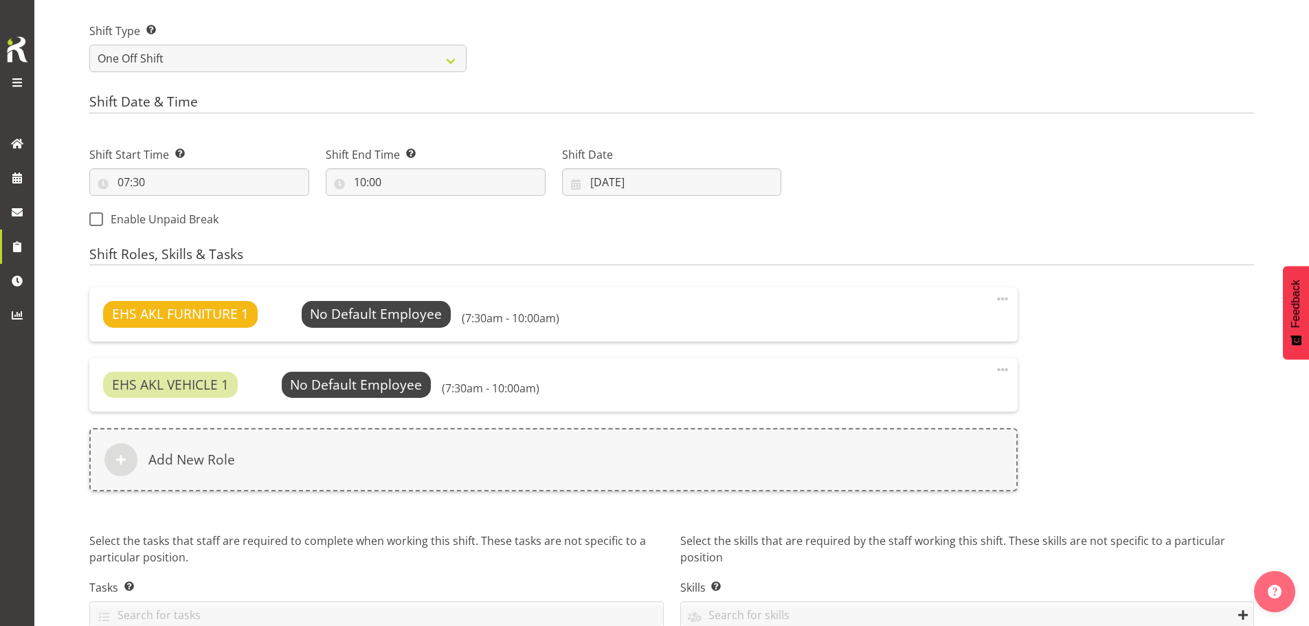
click at [1000, 370] on span at bounding box center [1002, 369] width 16 height 16
click at [919, 427] on link "Delete" at bounding box center [945, 424] width 132 height 25
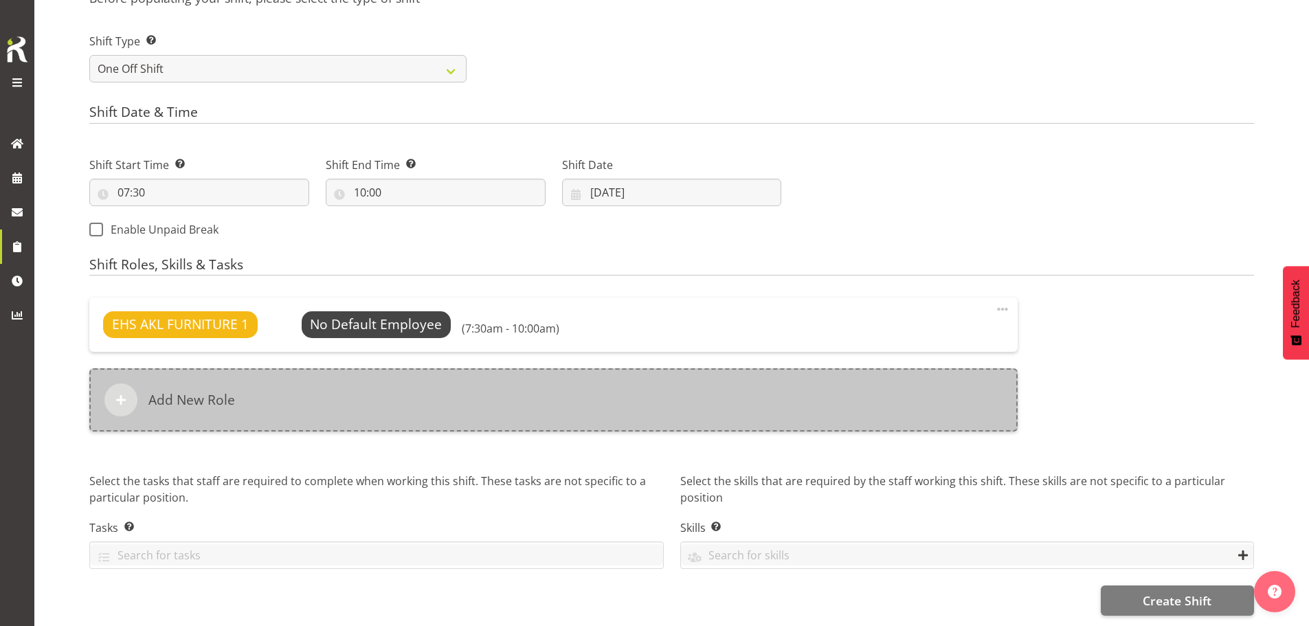
click at [654, 381] on div "Add New Role" at bounding box center [553, 399] width 928 height 63
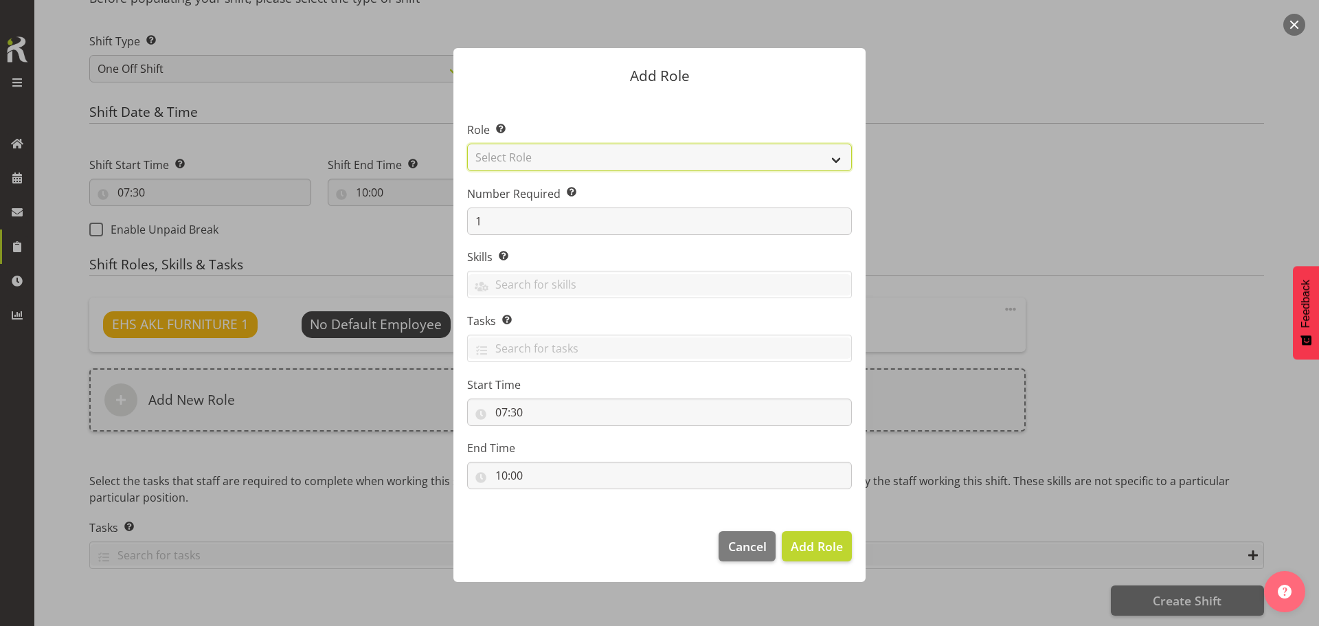
click at [634, 158] on select "Select Role ACCOUNT MANAGER ACCOUNT MANAGER DW ACCOUNTS AKL DIANNA VEHICLES AKL…" at bounding box center [659, 157] width 385 height 27
select select "81"
click at [467, 144] on select "Select Role ACCOUNT MANAGER ACCOUNT MANAGER DW ACCOUNTS AKL DIANNA VEHICLES AKL…" at bounding box center [659, 157] width 385 height 27
click at [827, 548] on span "Add Role" at bounding box center [817, 546] width 52 height 16
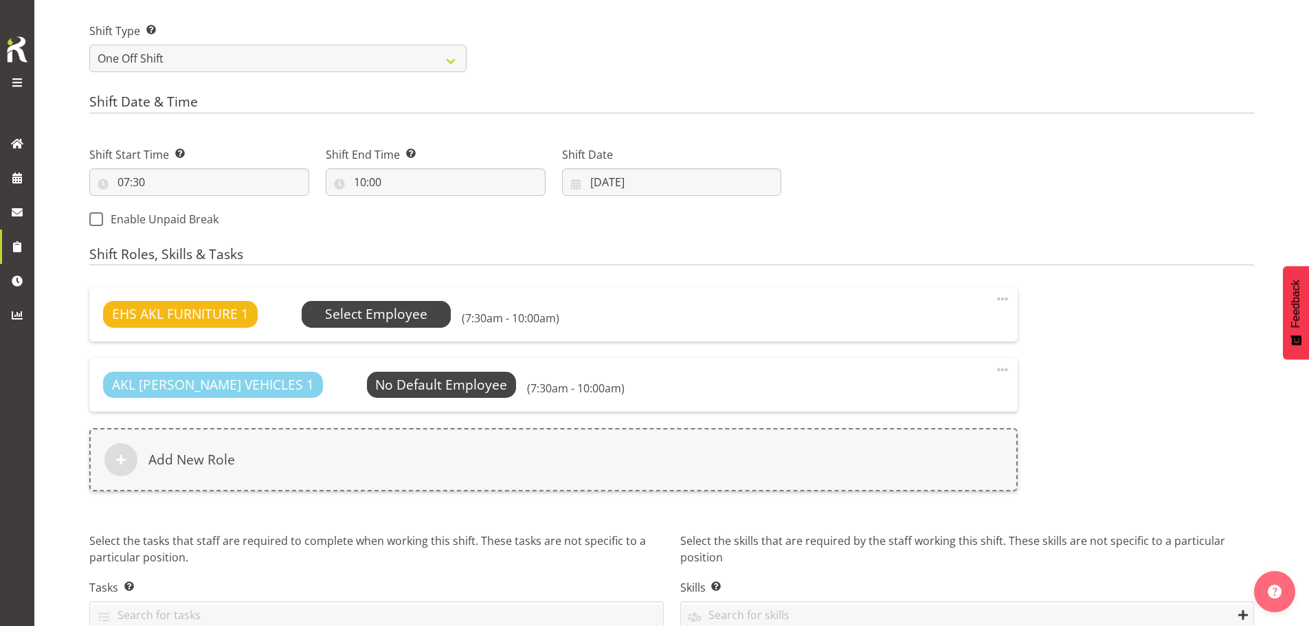
click at [376, 319] on span "Select Employee" at bounding box center [376, 314] width 102 height 20
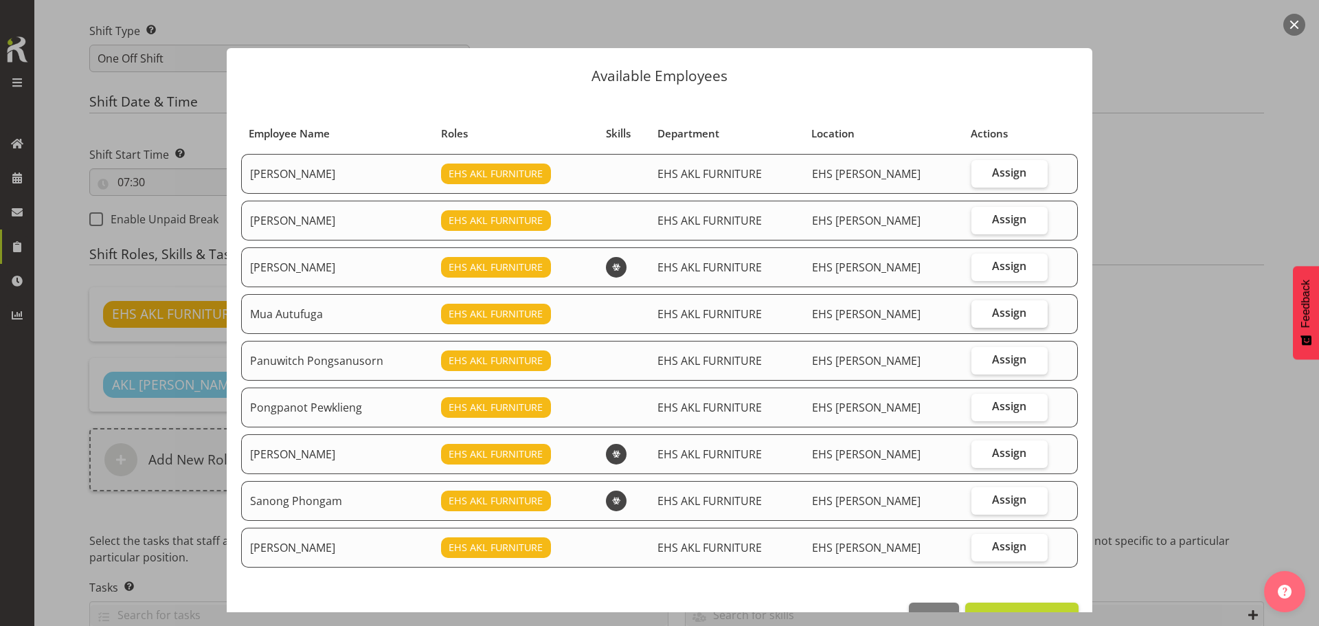
click at [986, 322] on label "Assign" at bounding box center [1010, 313] width 76 height 27
click at [981, 318] on input "Assign" at bounding box center [976, 313] width 9 height 9
checkbox input "true"
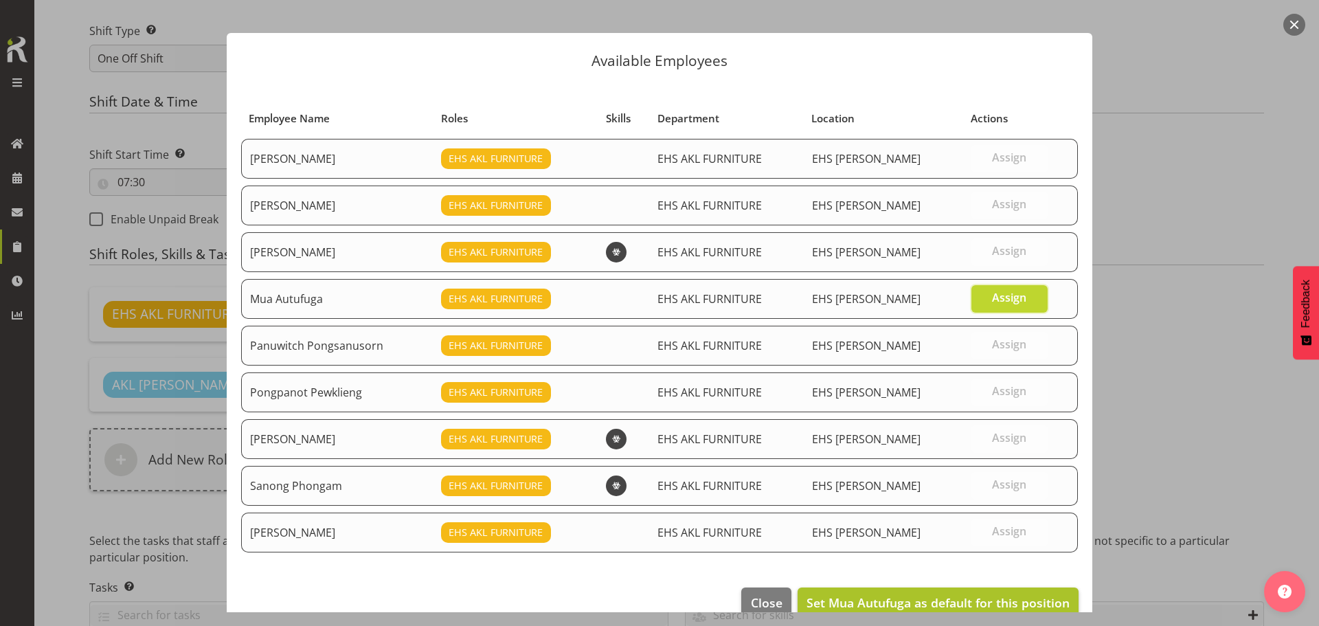
scroll to position [41, 0]
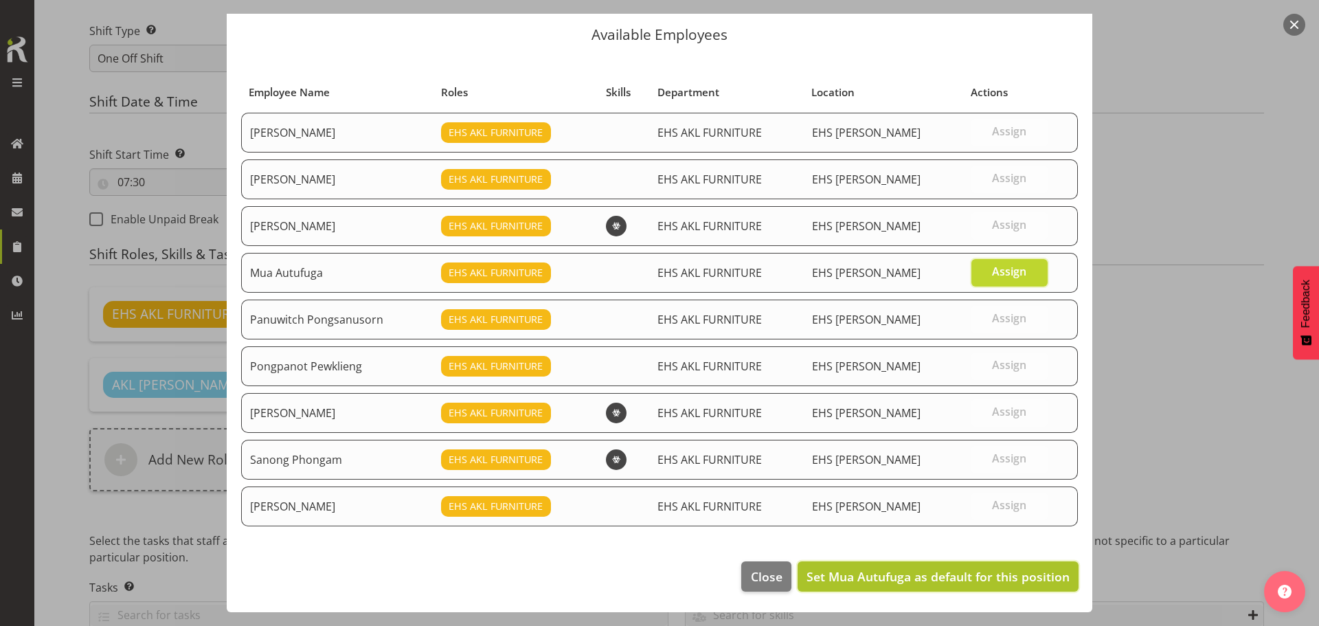
click at [920, 570] on span "Set Mua Autufuga as default for this position" at bounding box center [938, 576] width 263 height 16
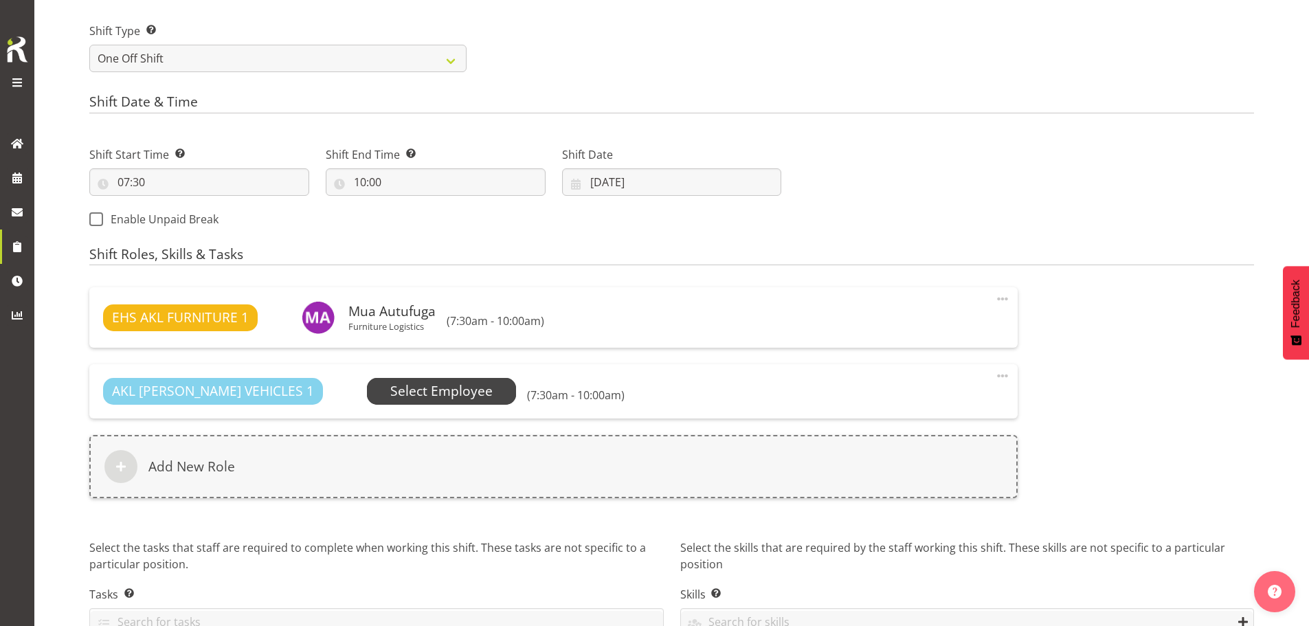
click at [394, 394] on span "Select Employee" at bounding box center [441, 391] width 102 height 20
